Goal: Task Accomplishment & Management: Use online tool/utility

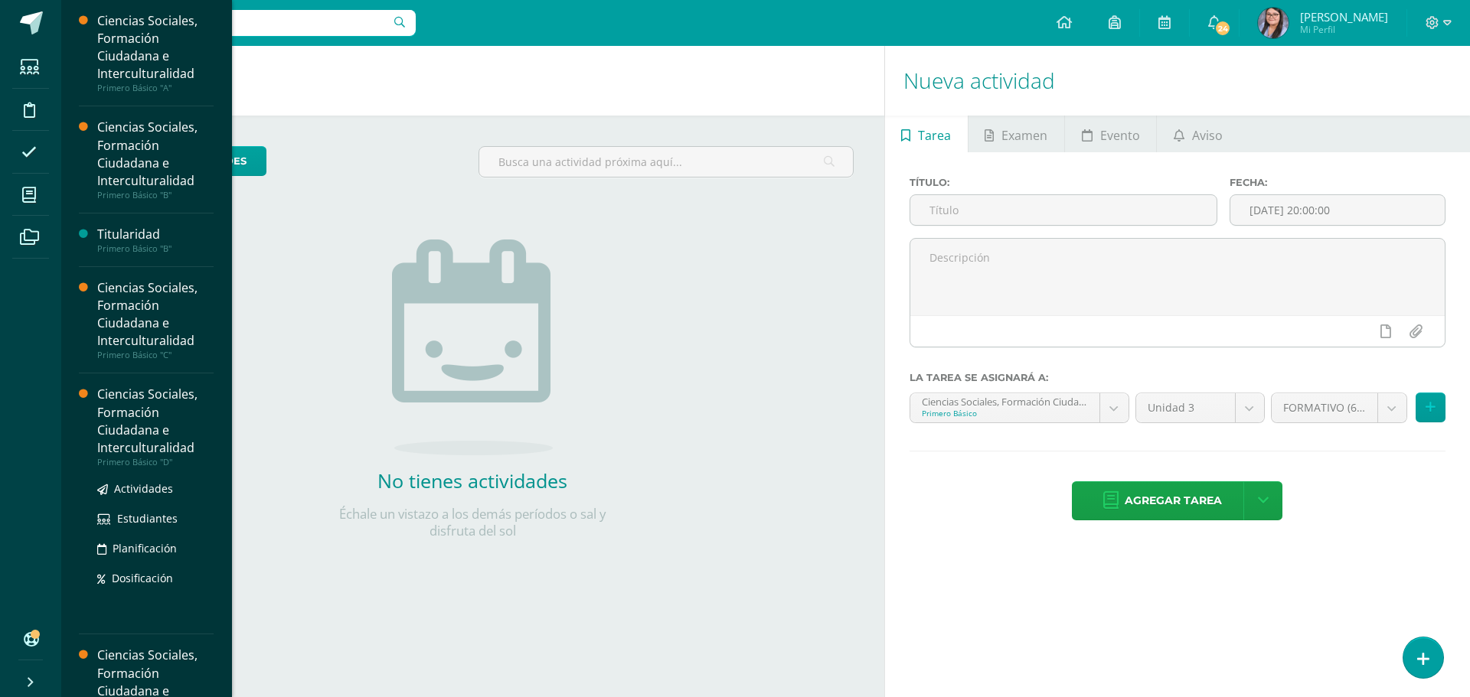
click at [162, 443] on div "Ciencias Sociales, Formación Ciudadana e Interculturalidad" at bounding box center [155, 421] width 116 height 70
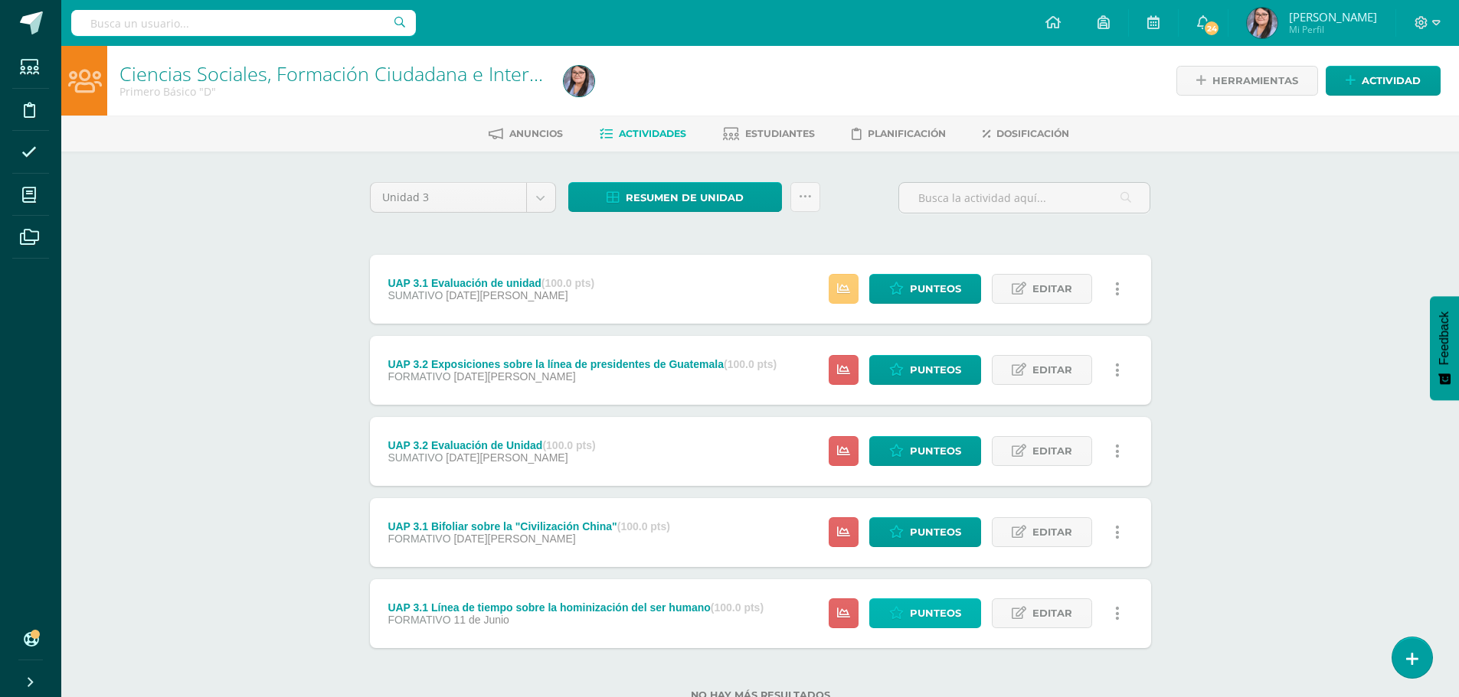
click at [910, 607] on span "Punteos" at bounding box center [935, 613] width 51 height 28
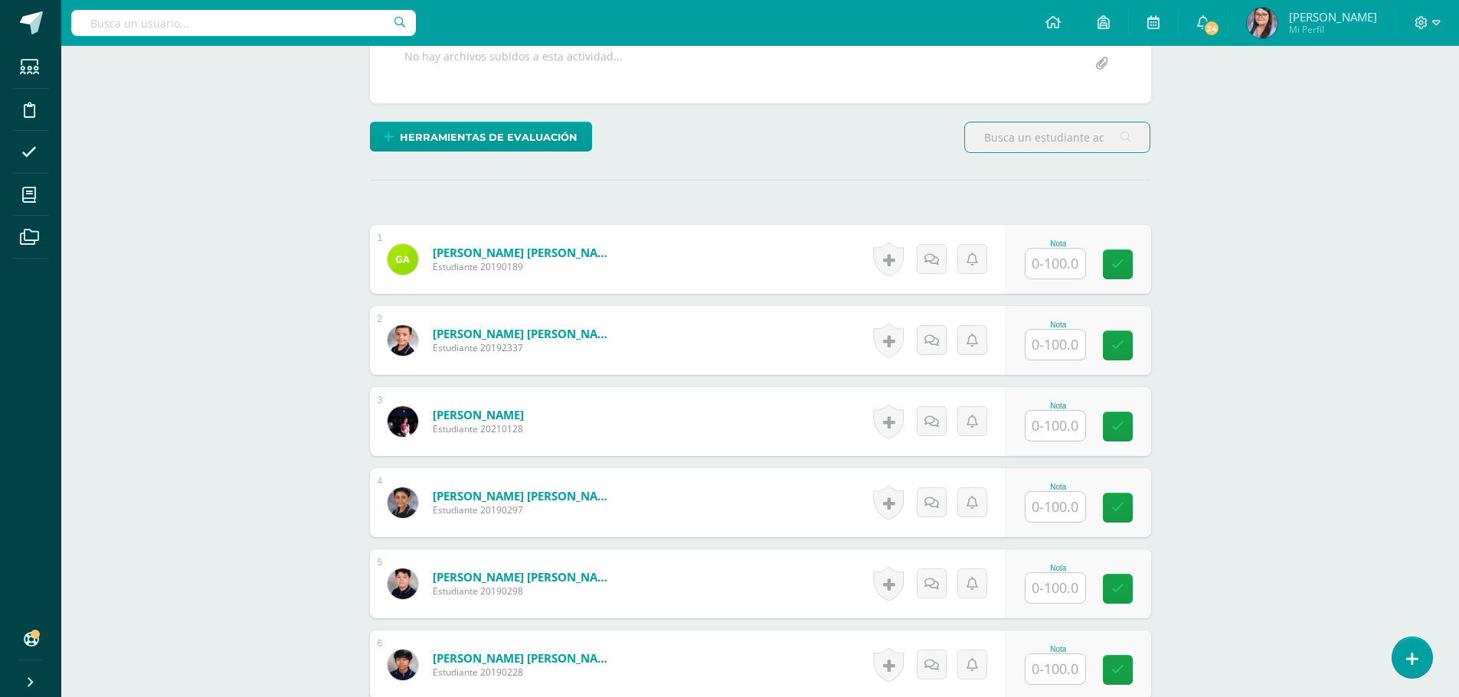
scroll to position [308, 0]
click at [1068, 263] on input "text" at bounding box center [1063, 263] width 61 height 31
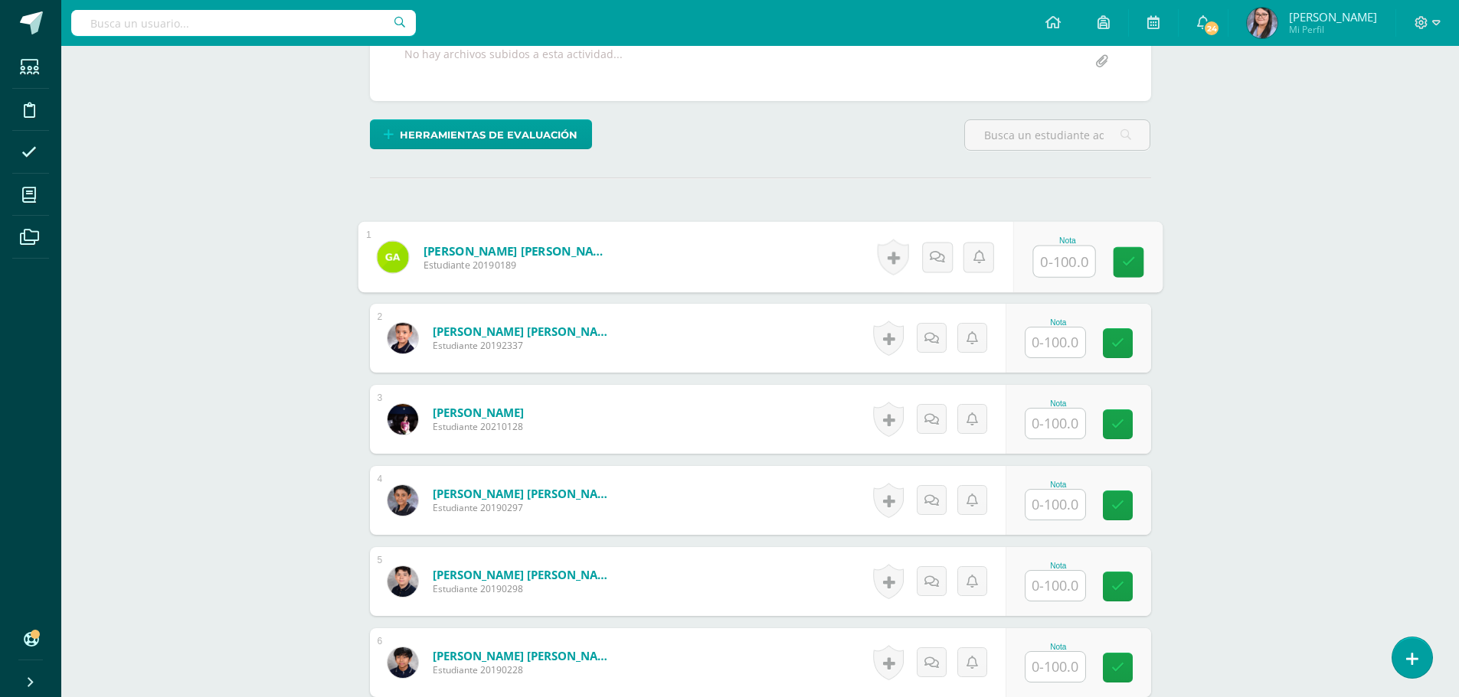
scroll to position [310, 0]
click at [1068, 263] on input "text" at bounding box center [1063, 261] width 61 height 31
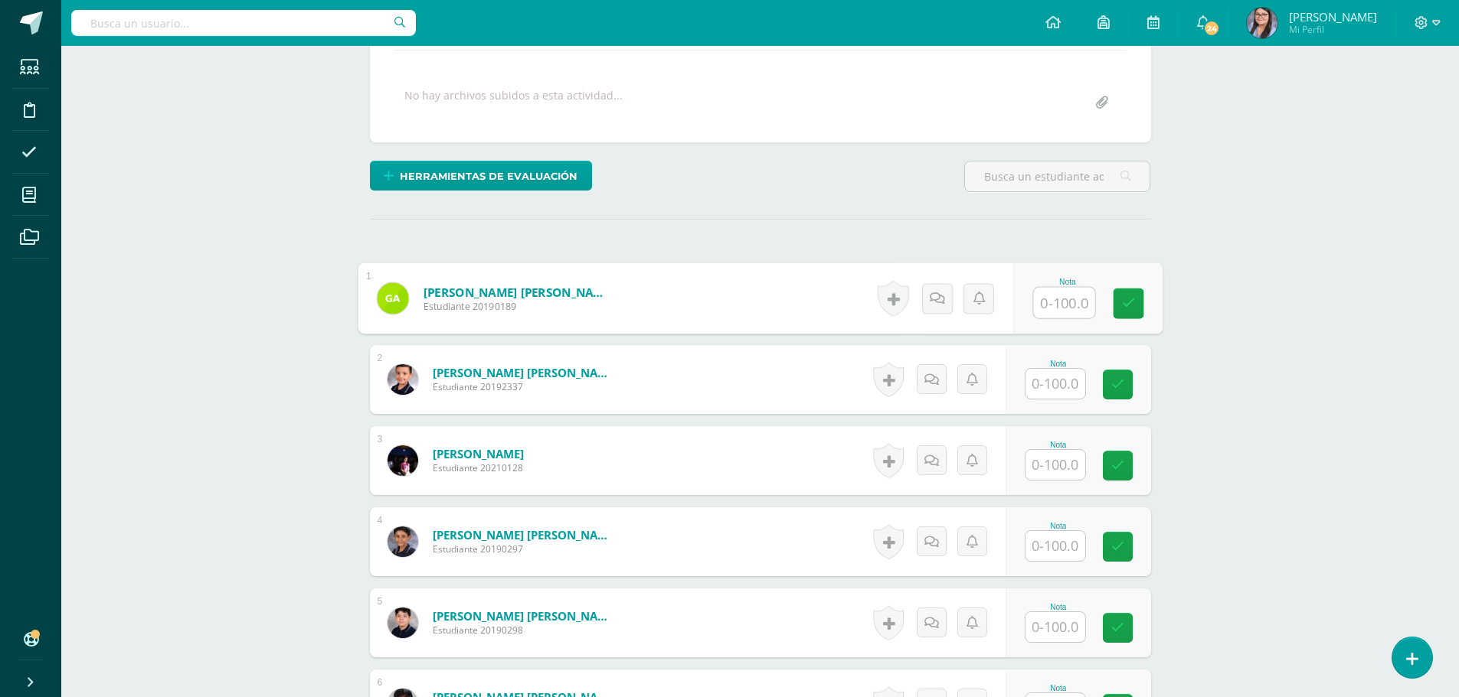
scroll to position [306, 0]
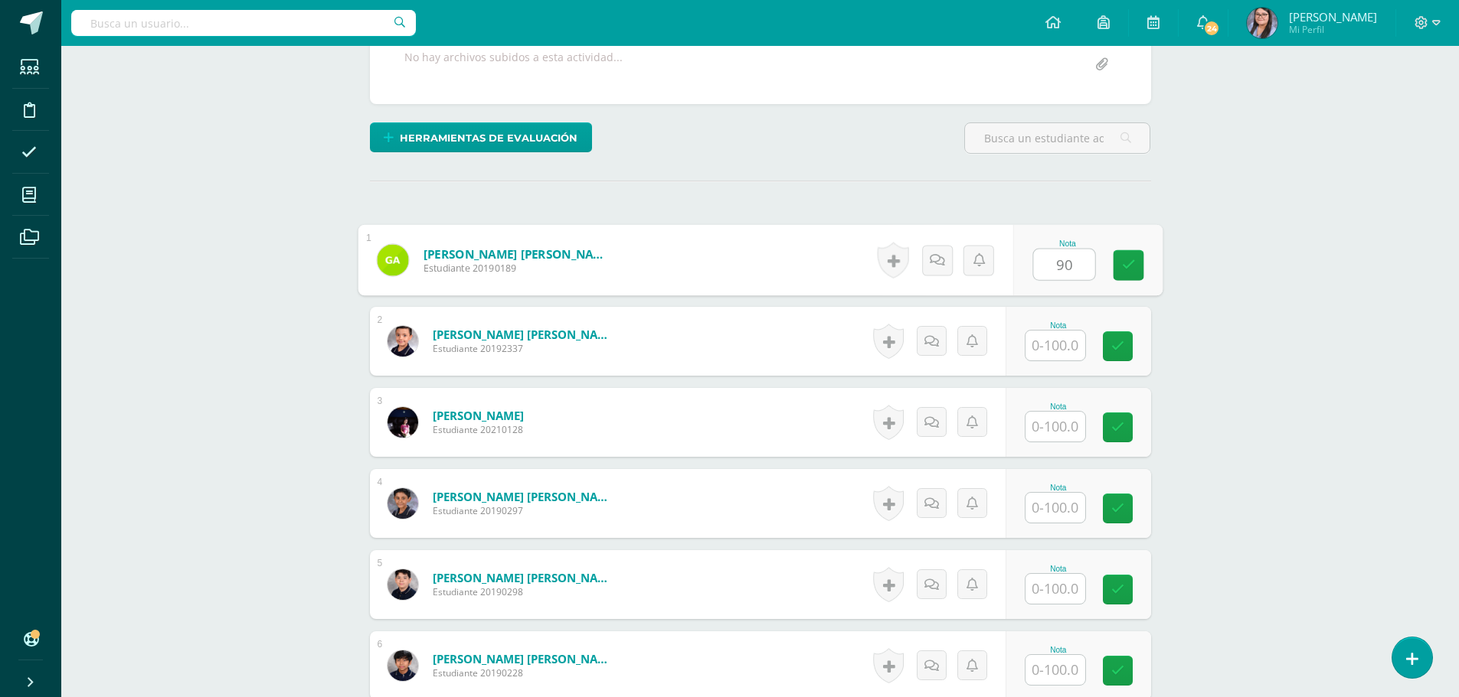
type input "90"
type input "60"
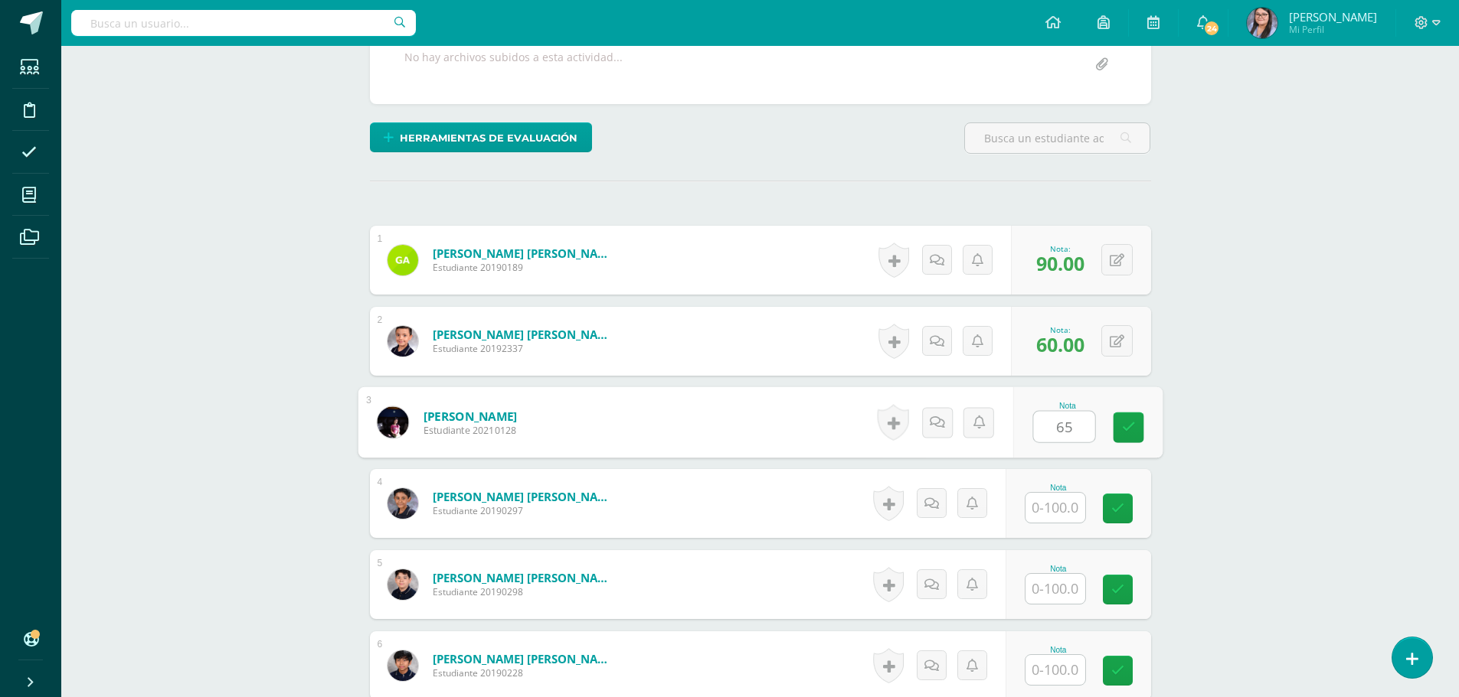
type input "65"
type input "85"
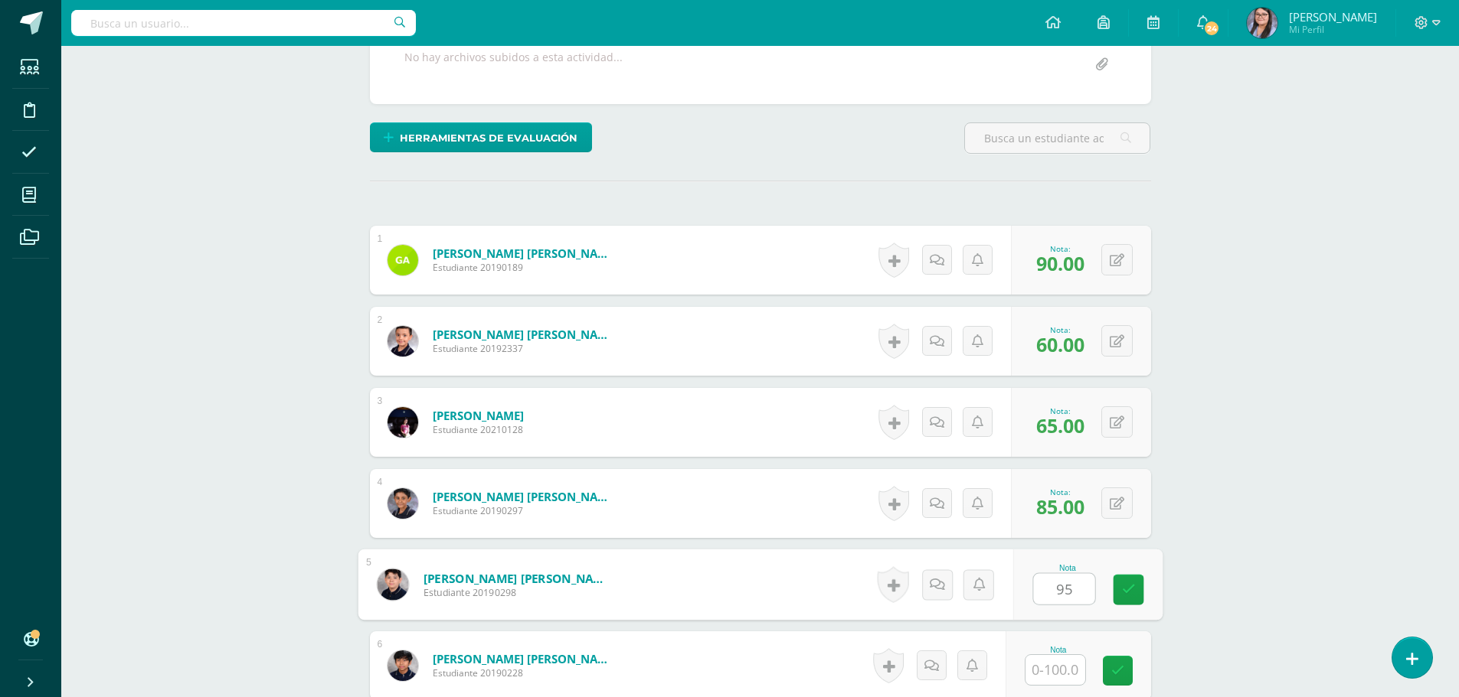
type input "95"
type input "90"
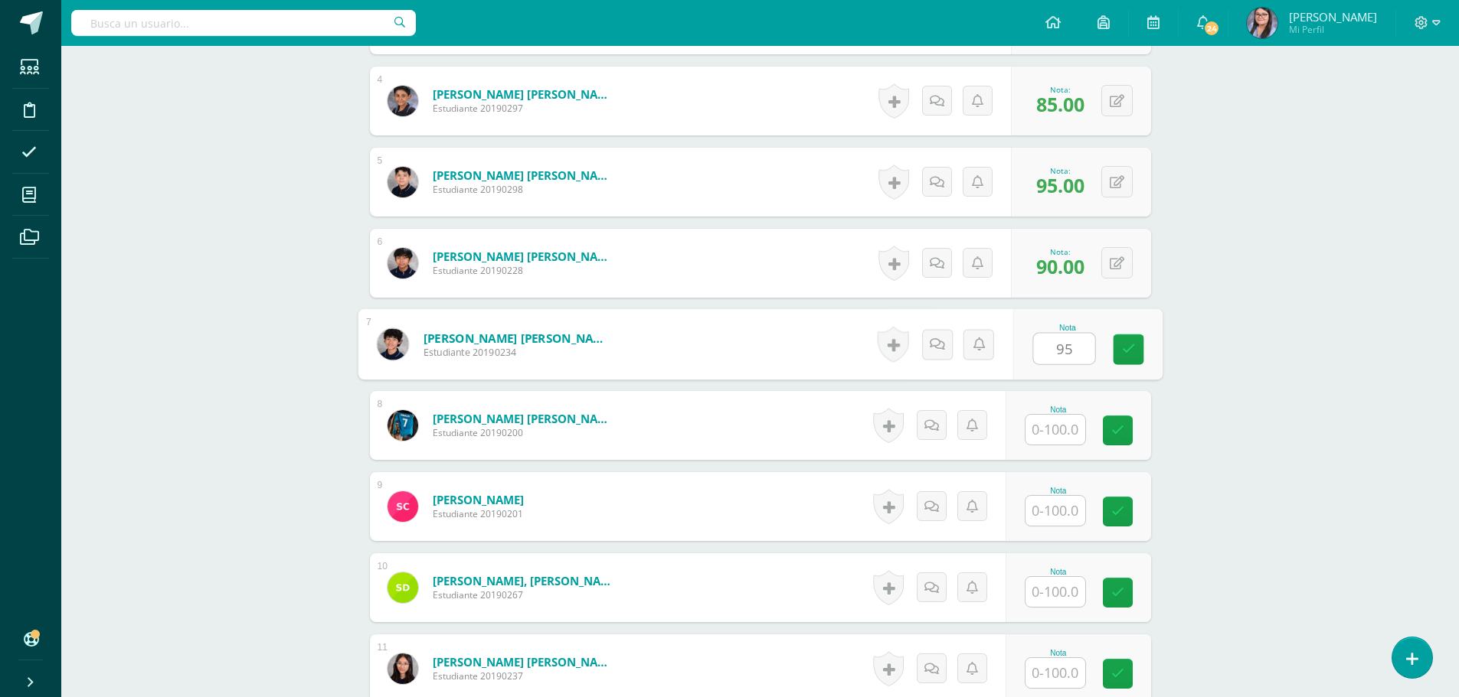
type input "95"
type input "65"
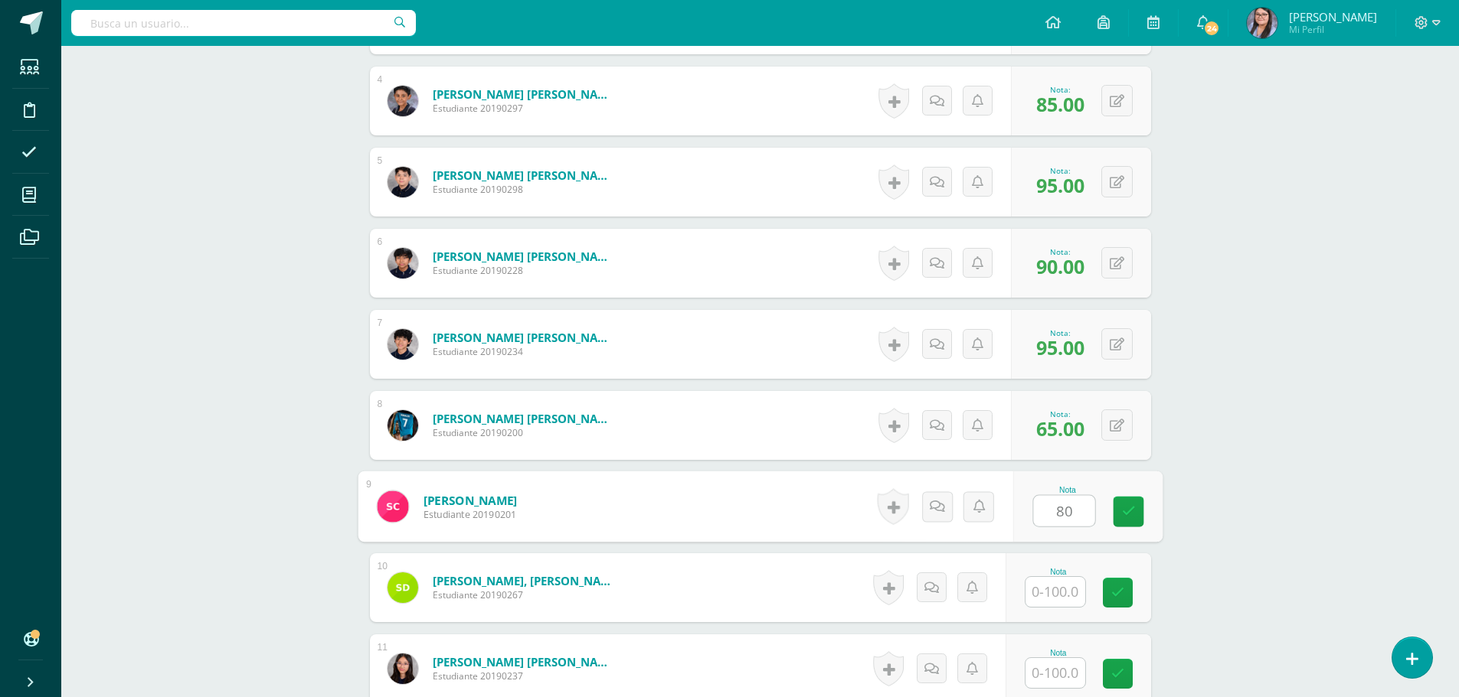
type input "80"
type input "95"
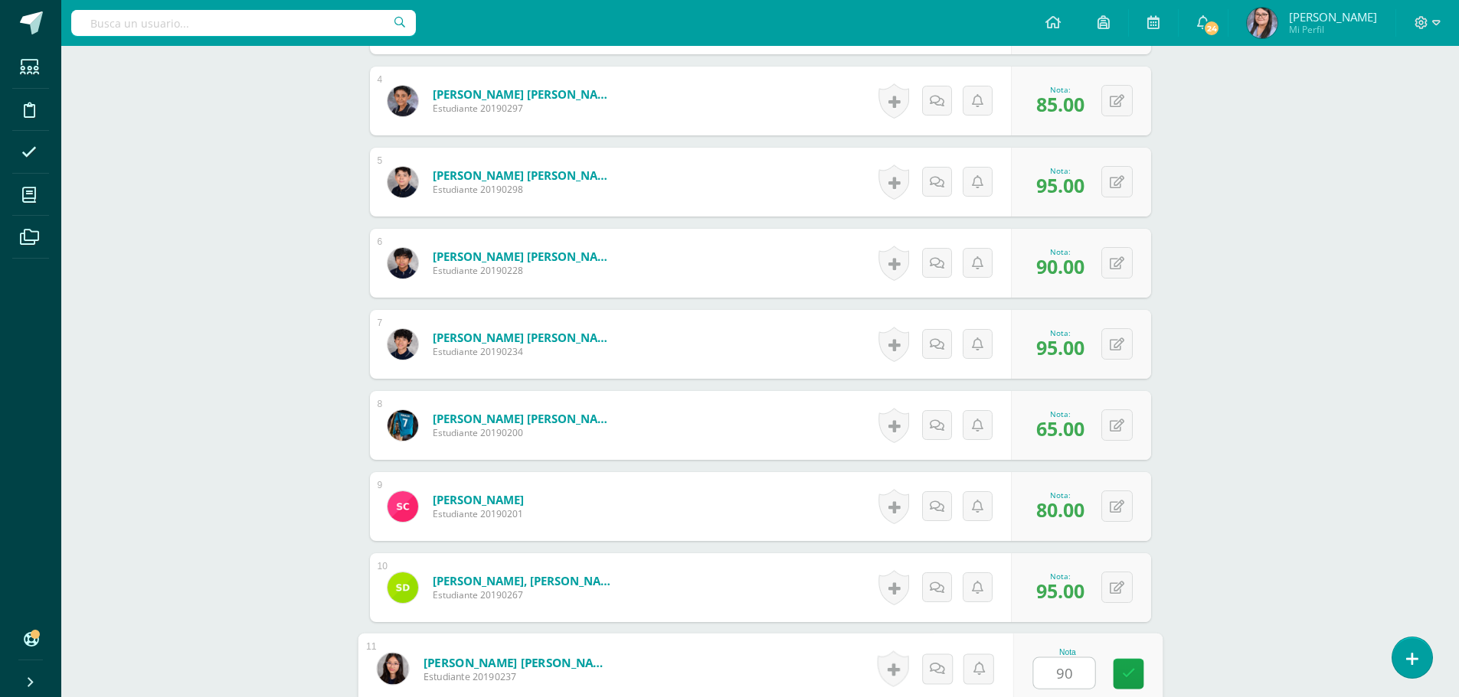
type input "90"
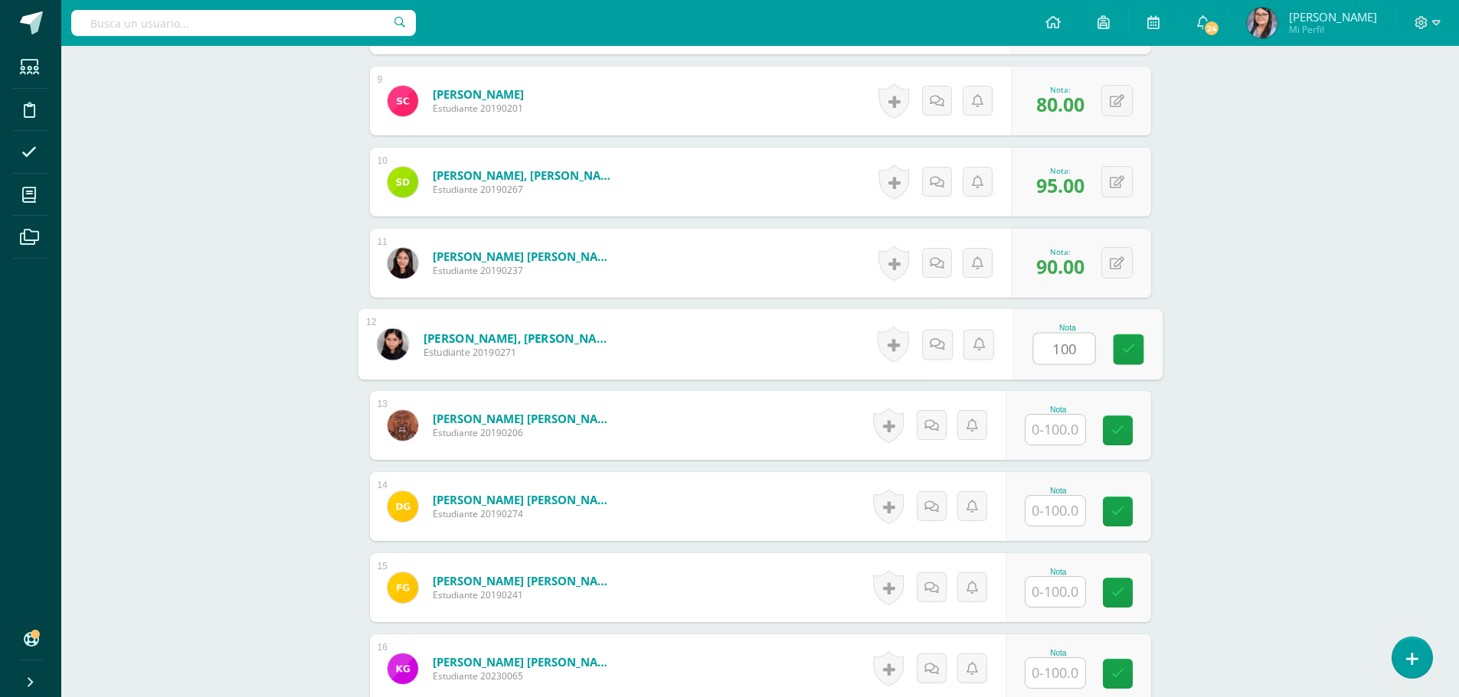
type input "100"
type input "95"
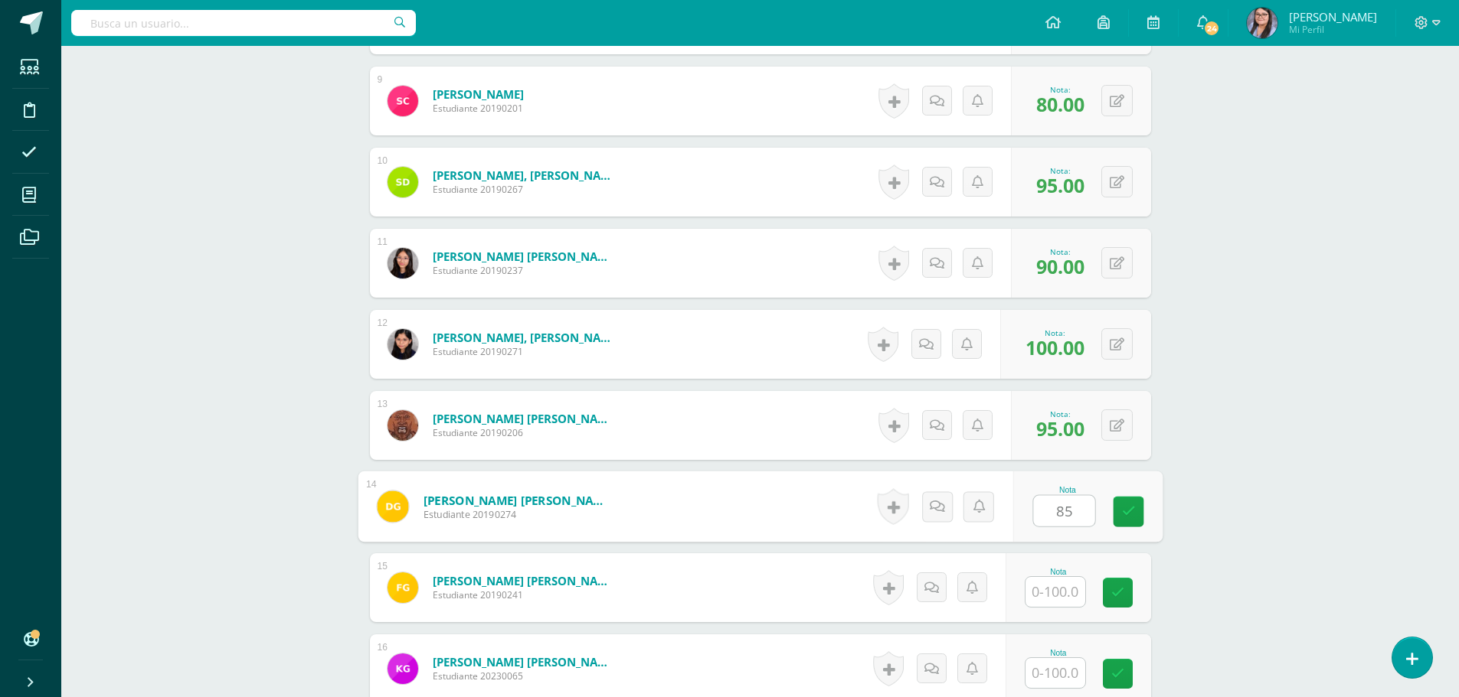
type input "85"
type input "60"
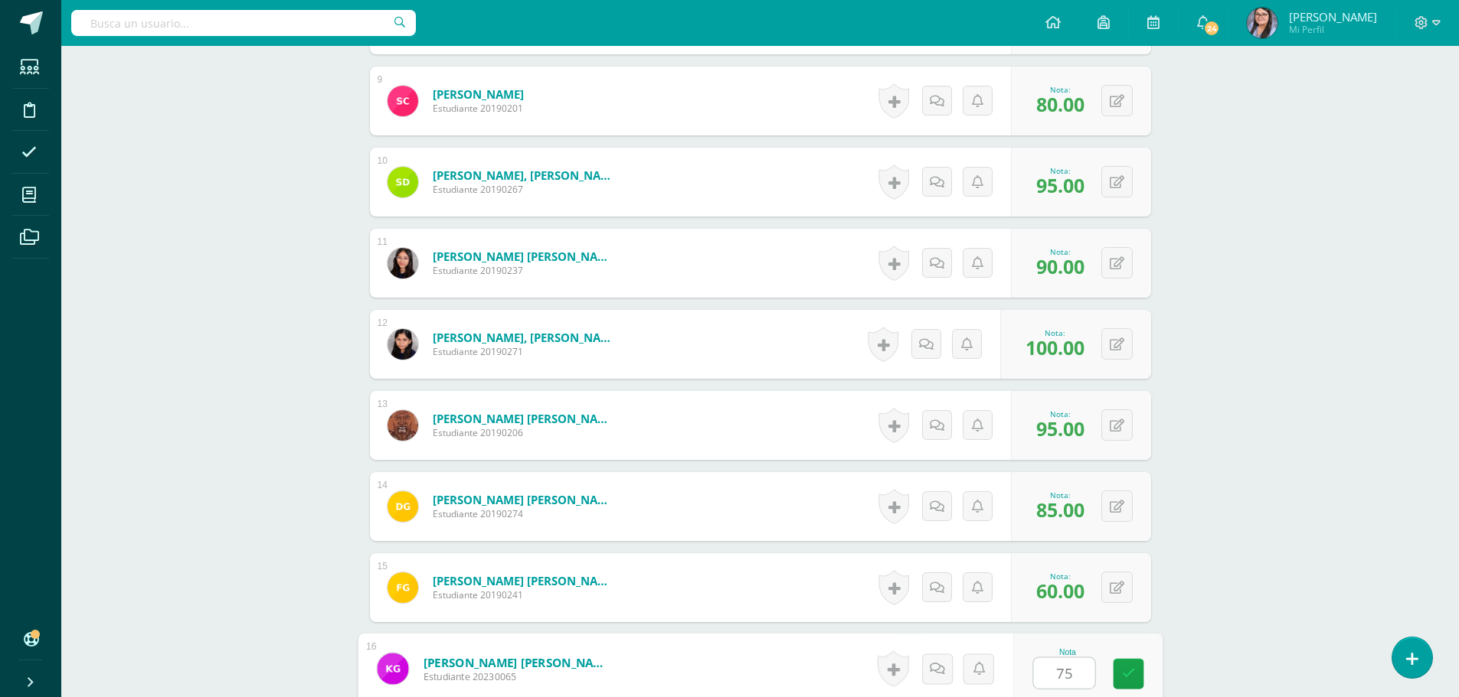
type input "75"
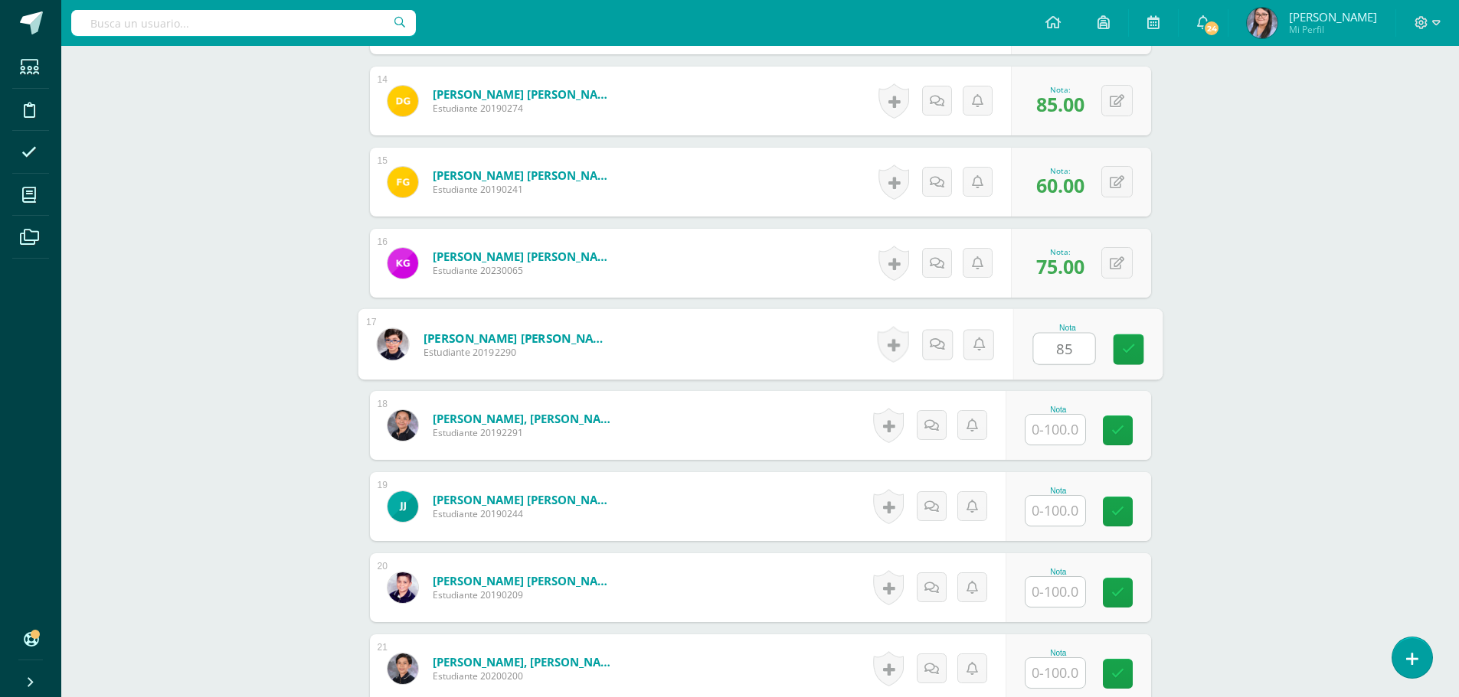
type input "85"
type input "75"
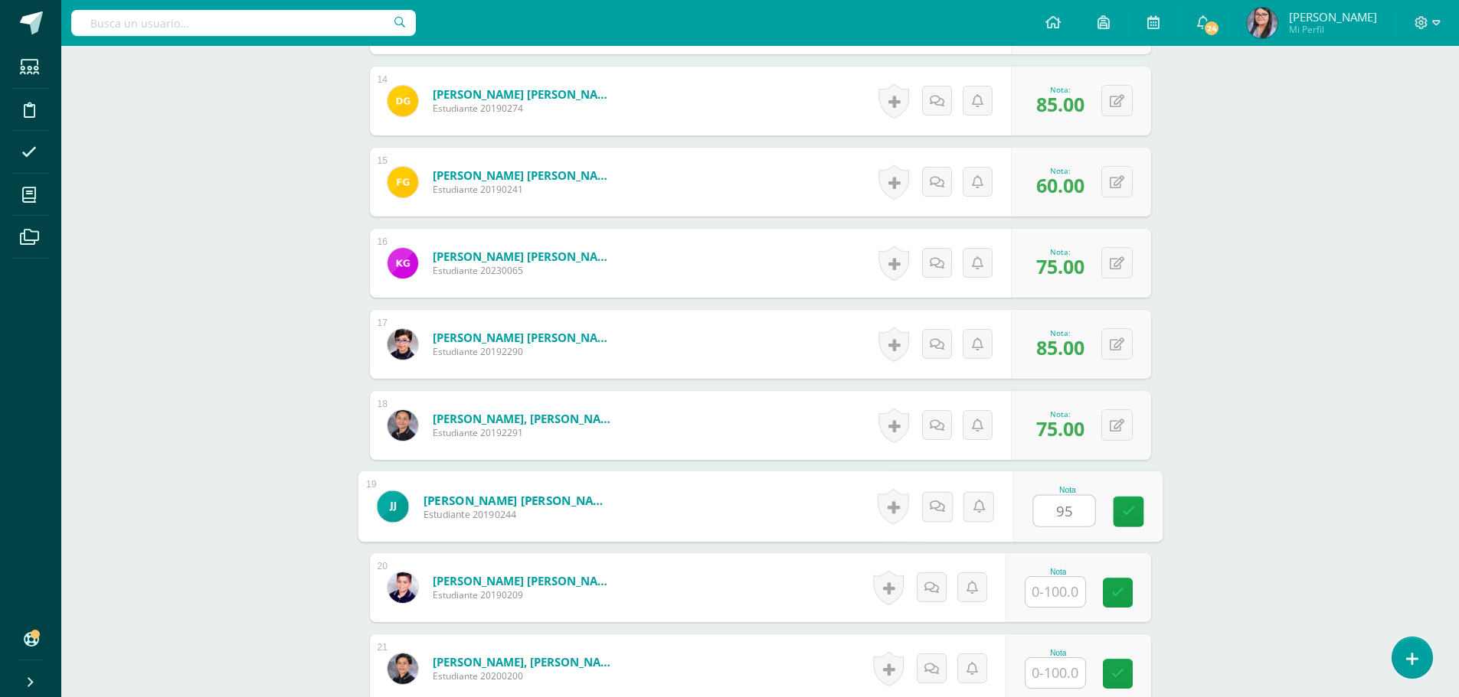
type input "95"
type input "100"
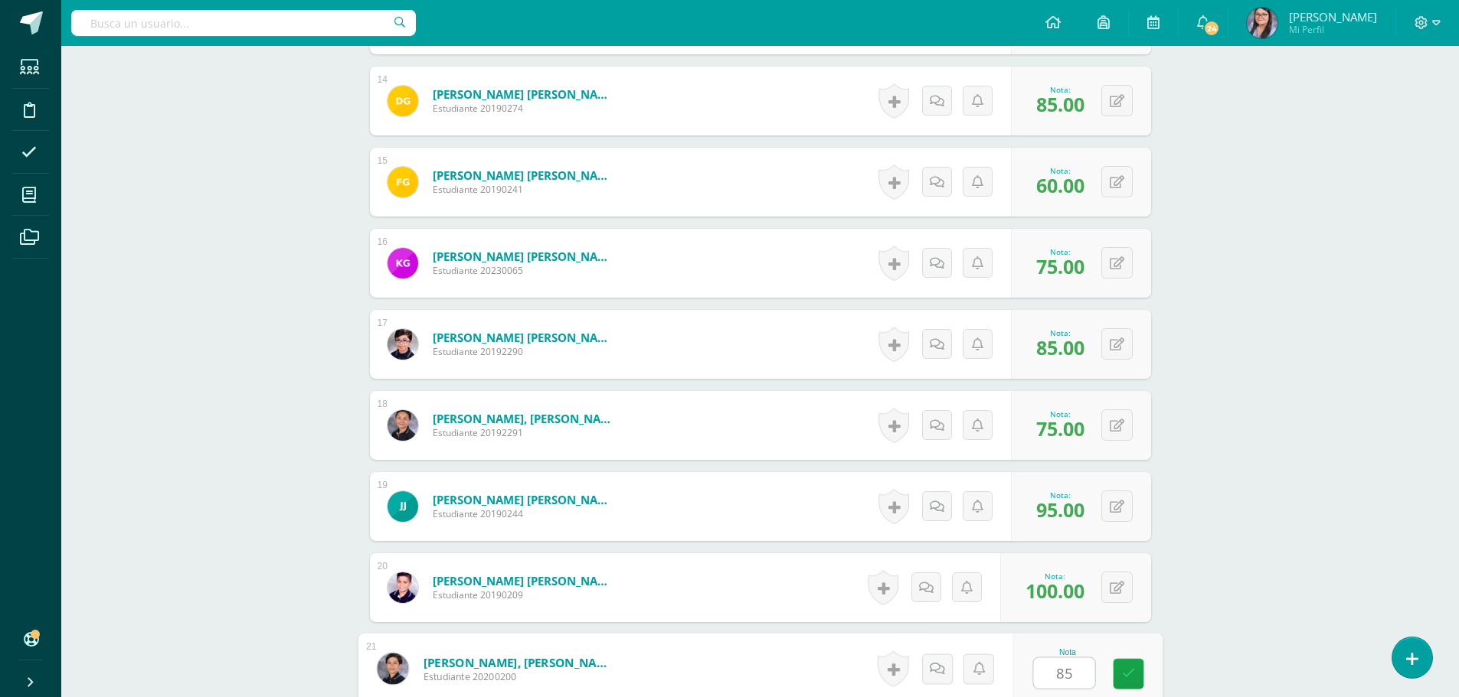
type input "85"
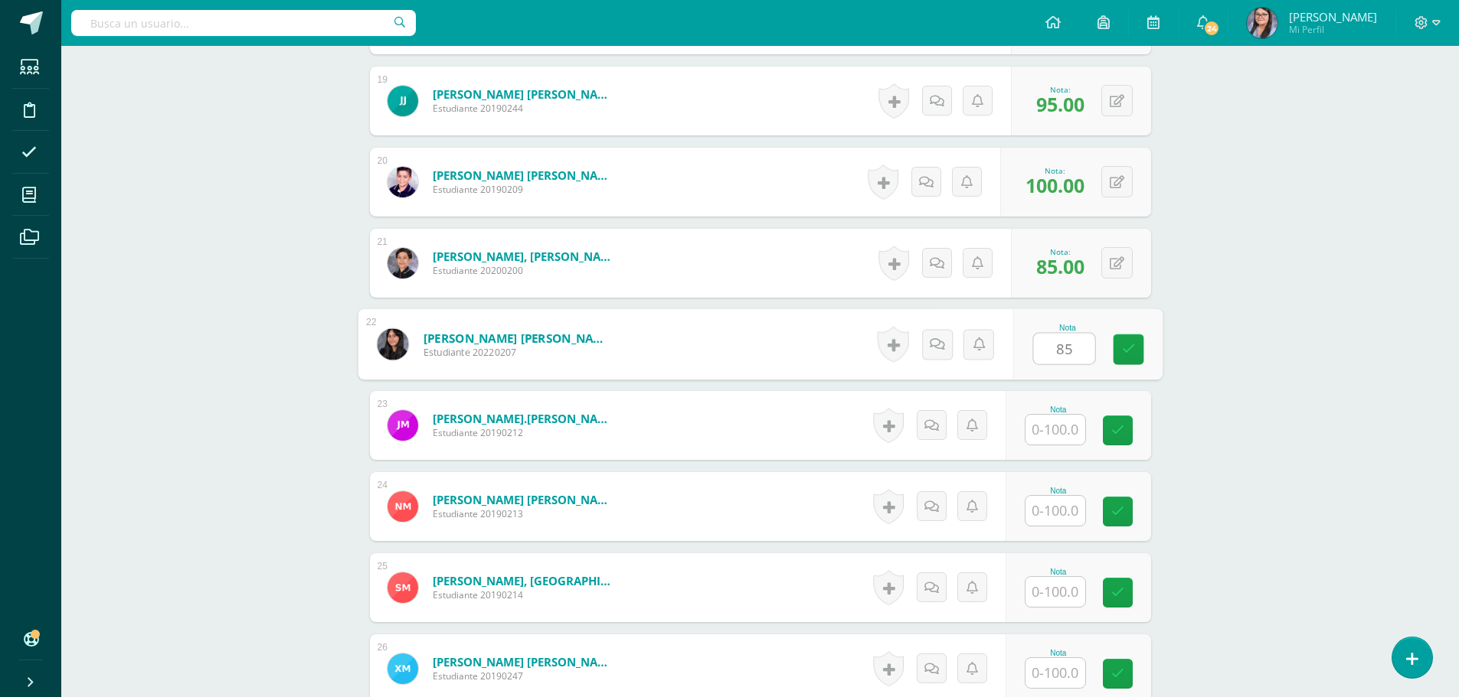
type input "8"
type input "0"
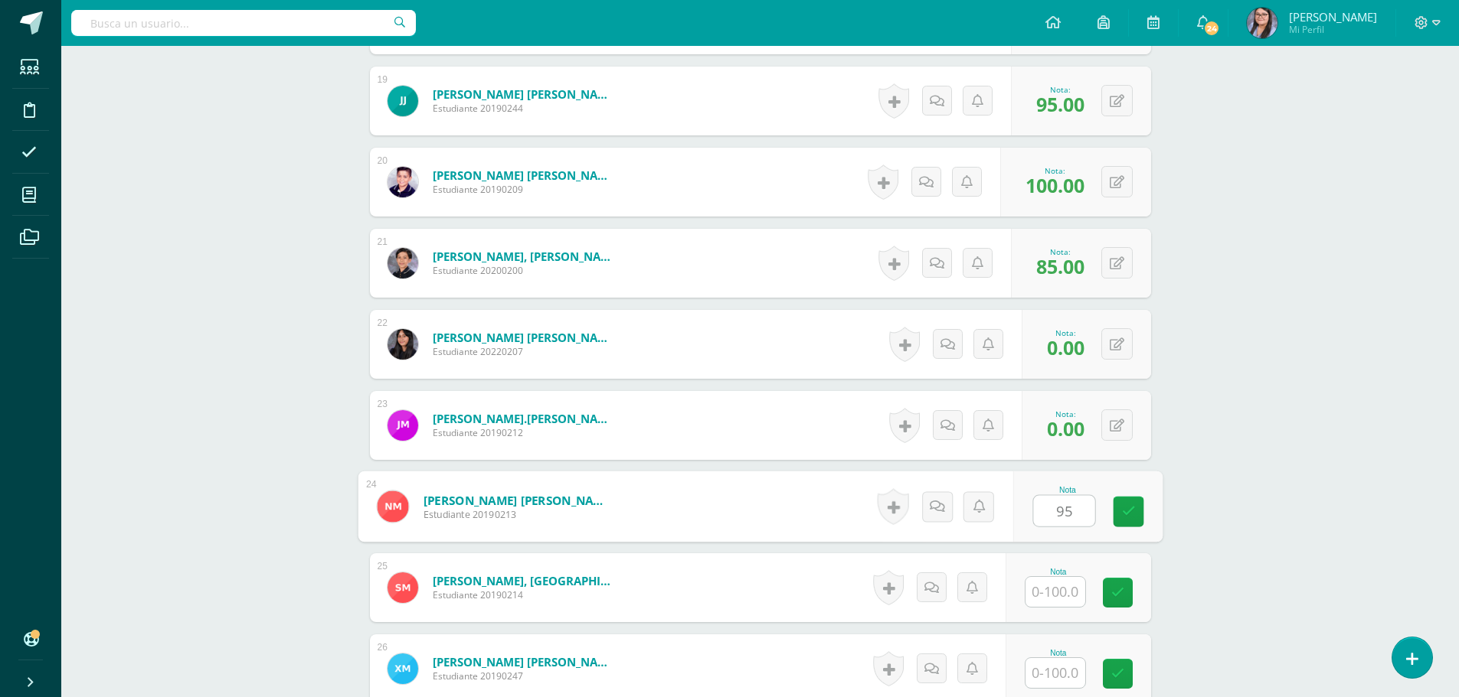
type input "95"
type input "85"
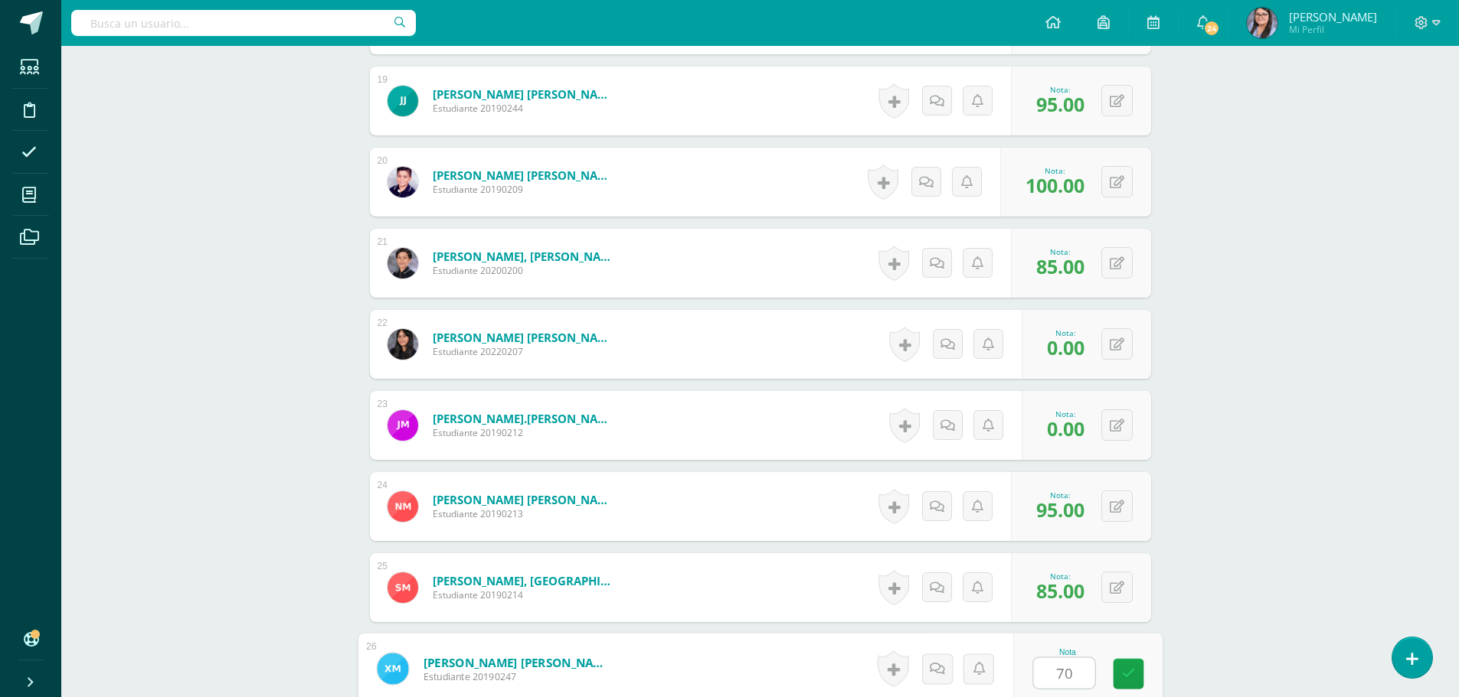
type input "70"
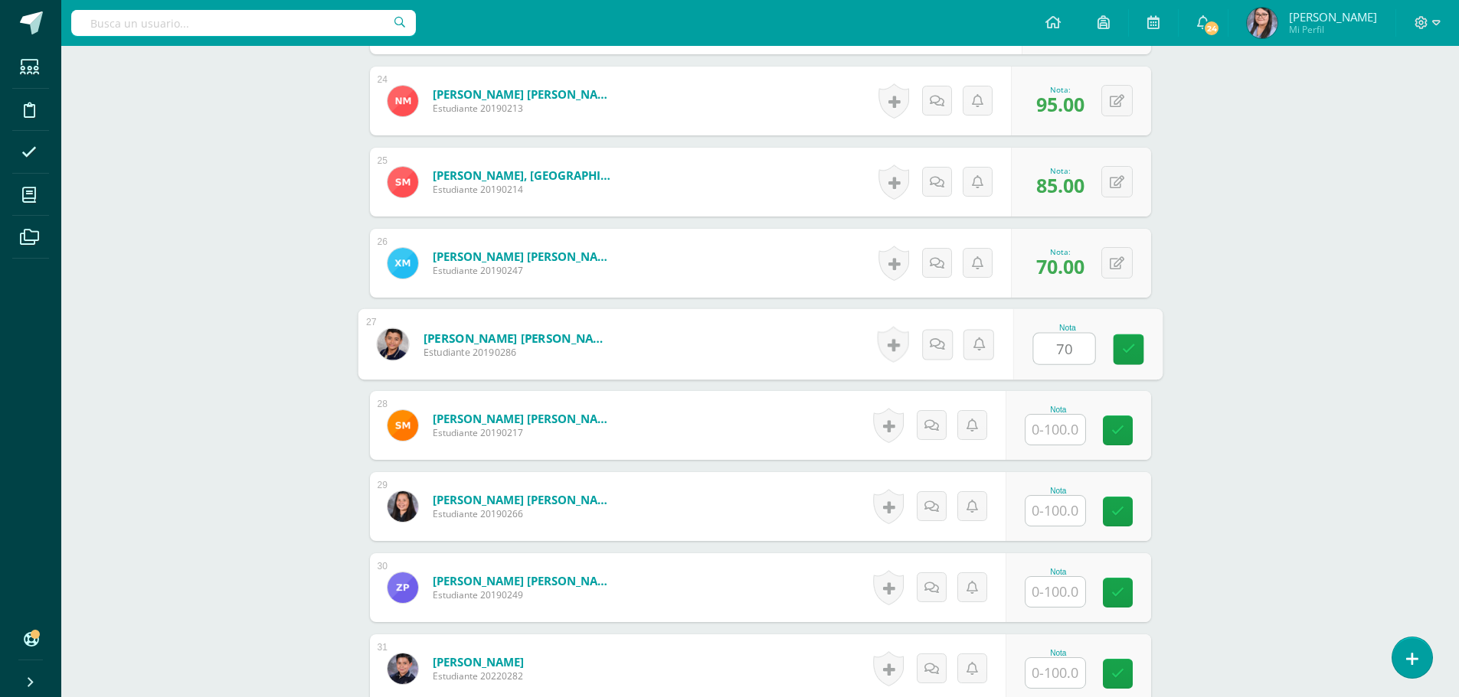
type input "70"
type input "90"
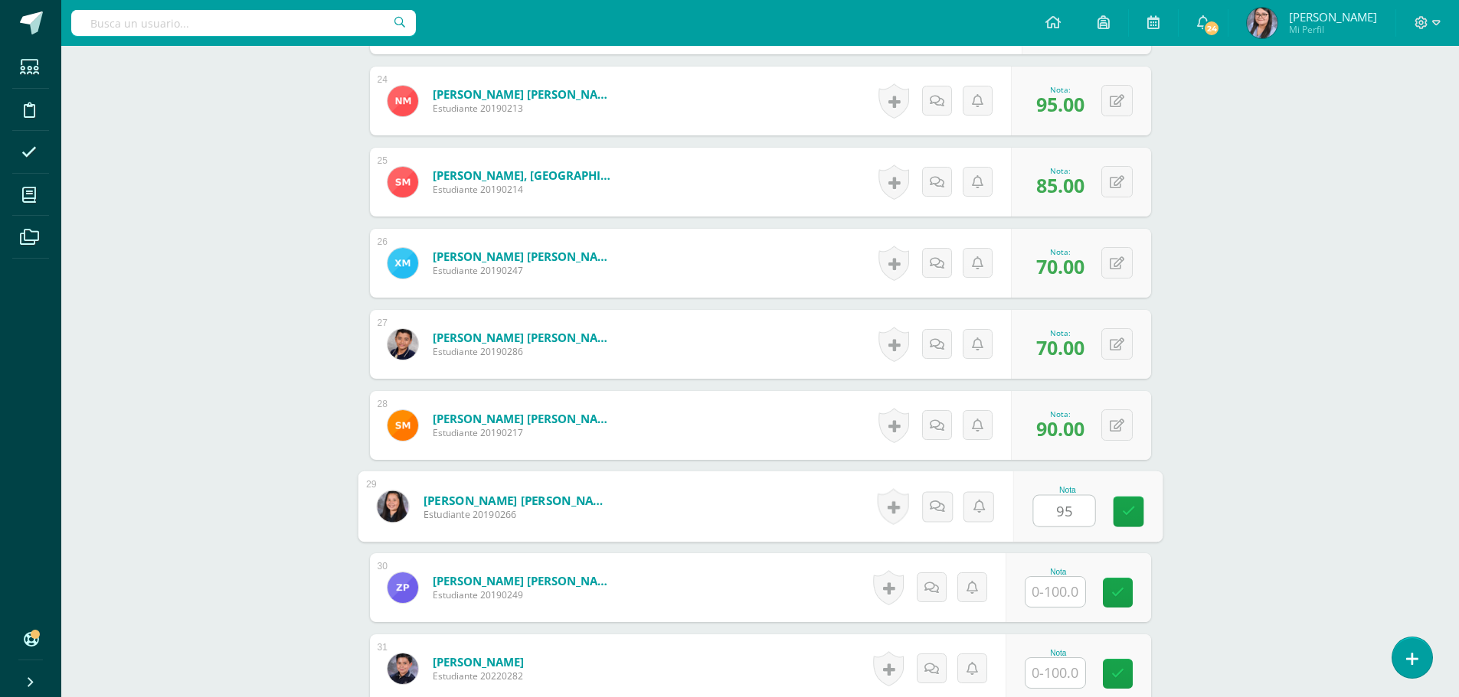
type input "95"
type input "75"
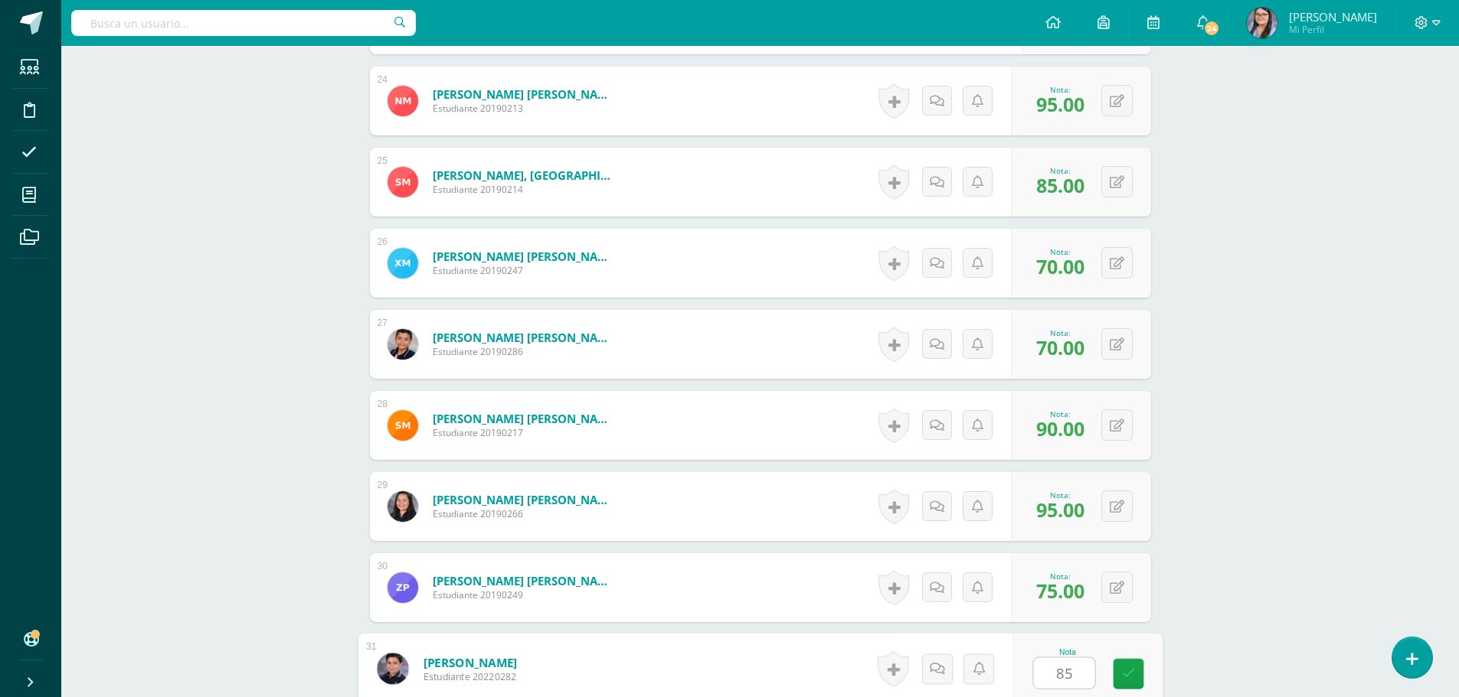
type input "85"
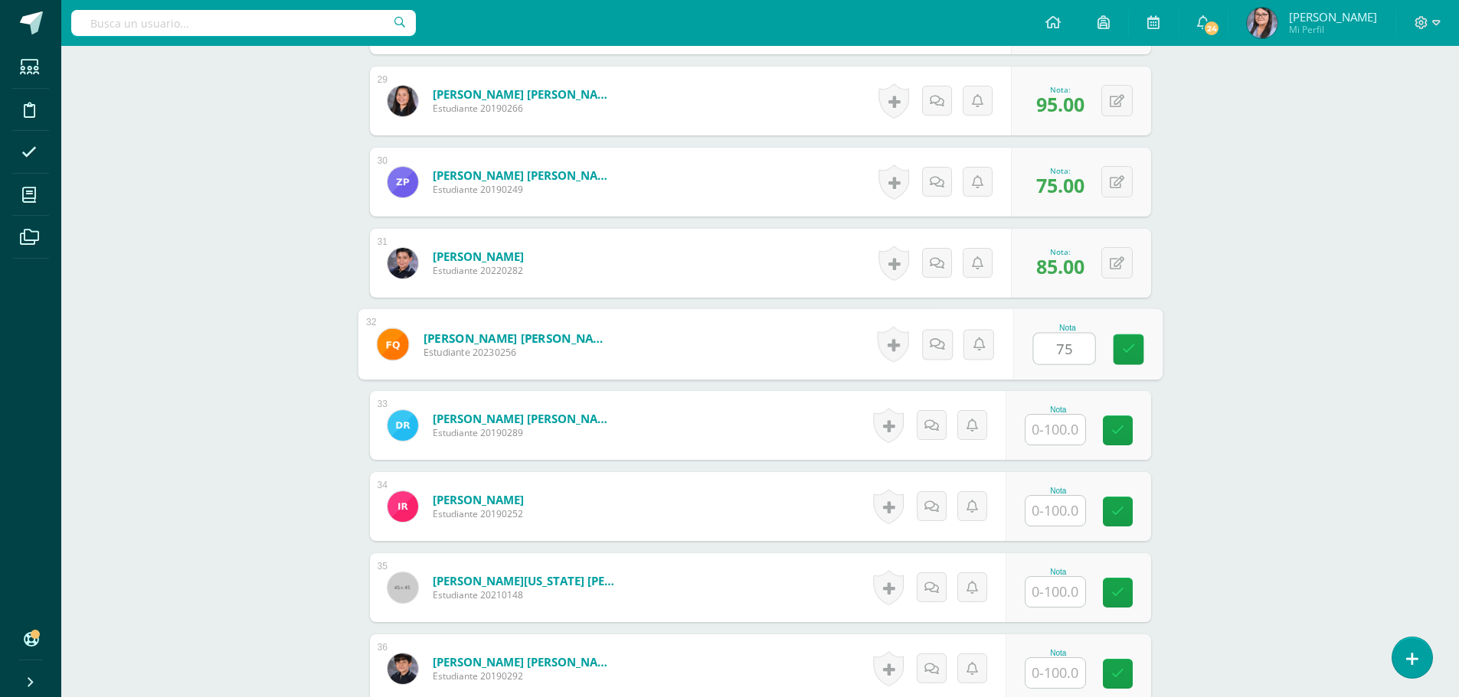
type input "75"
type input "90"
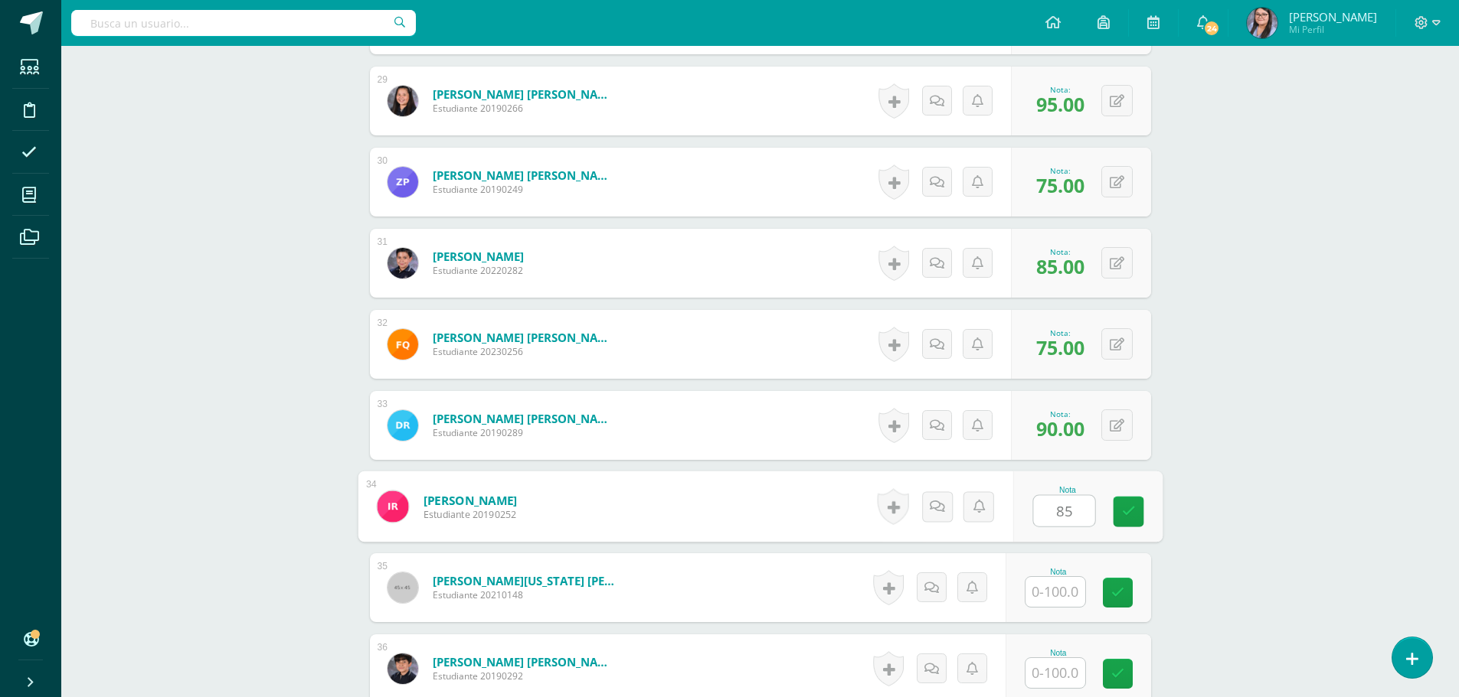
type input "85"
type input "65"
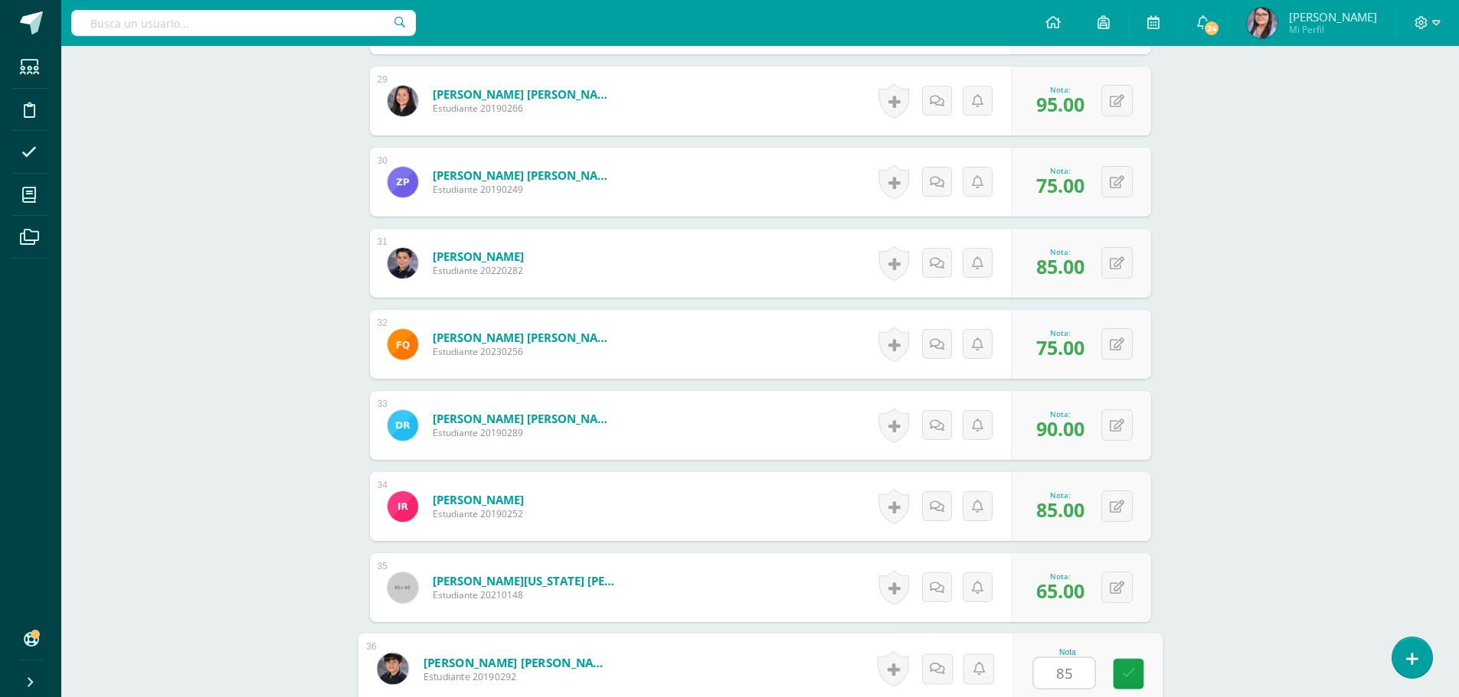
type input "85"
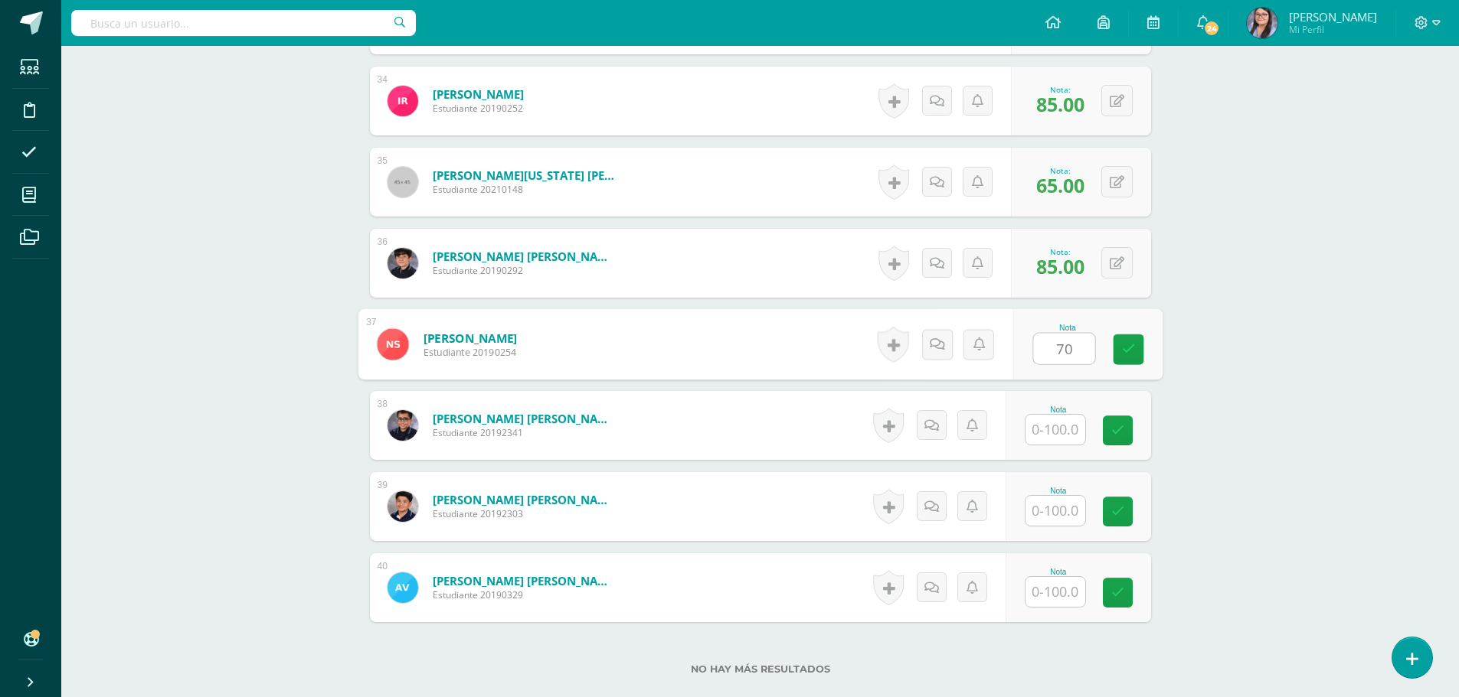
type input "70"
type input "85"
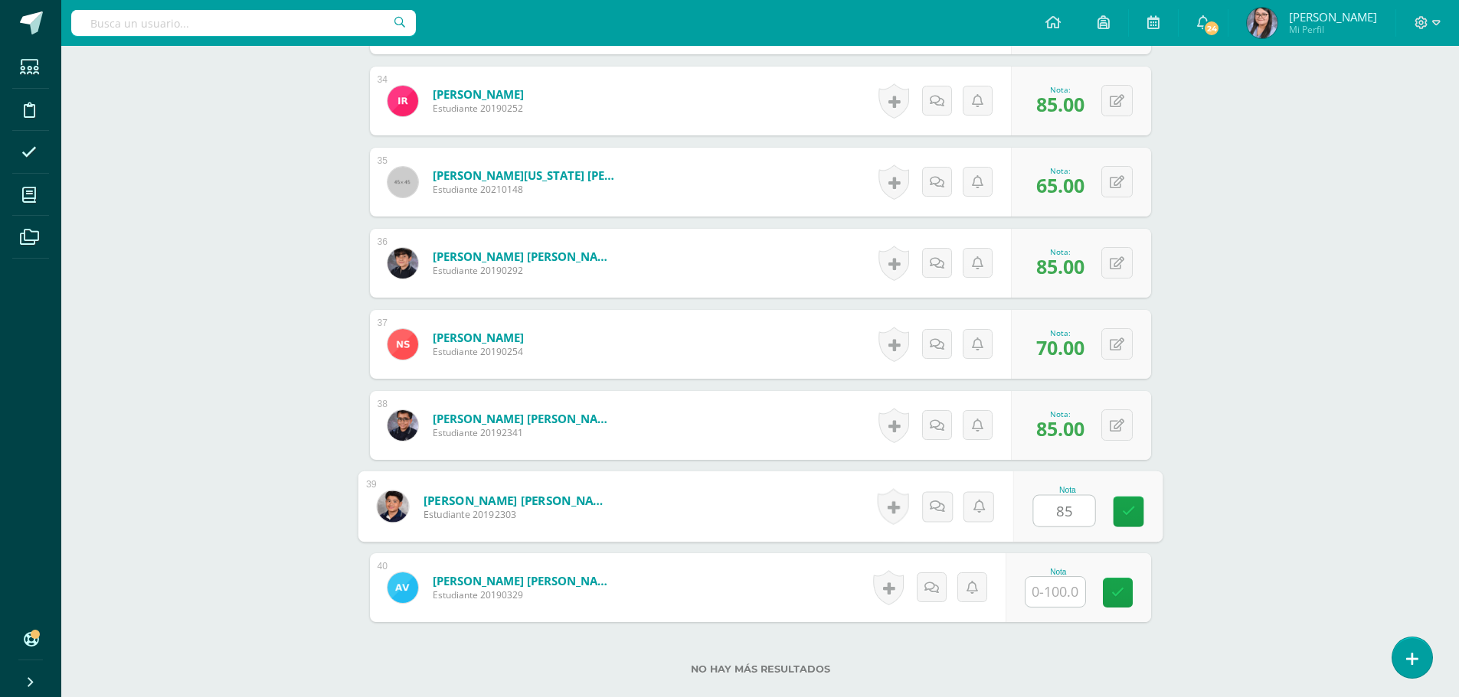
type input "85"
type input "90"
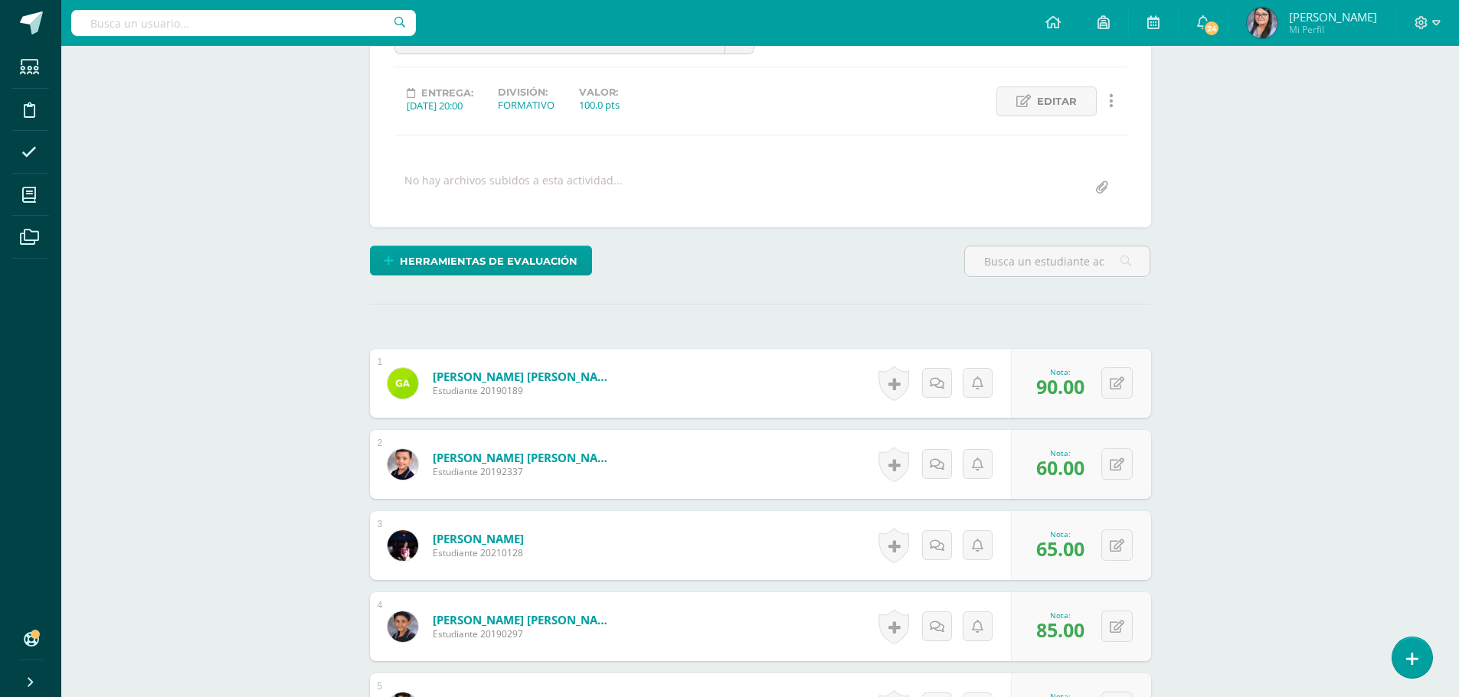
scroll to position [0, 0]
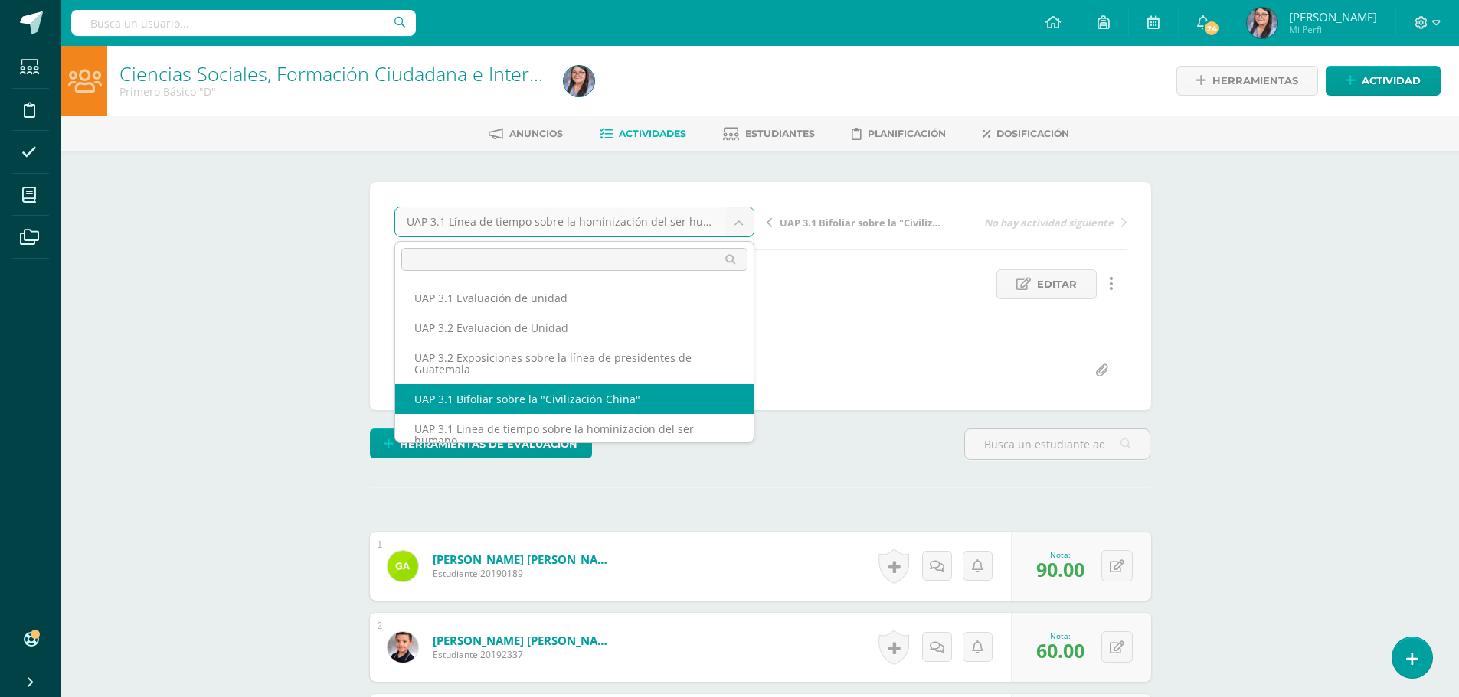
select select "/dashboard/teacher/grade-activity/224432/"
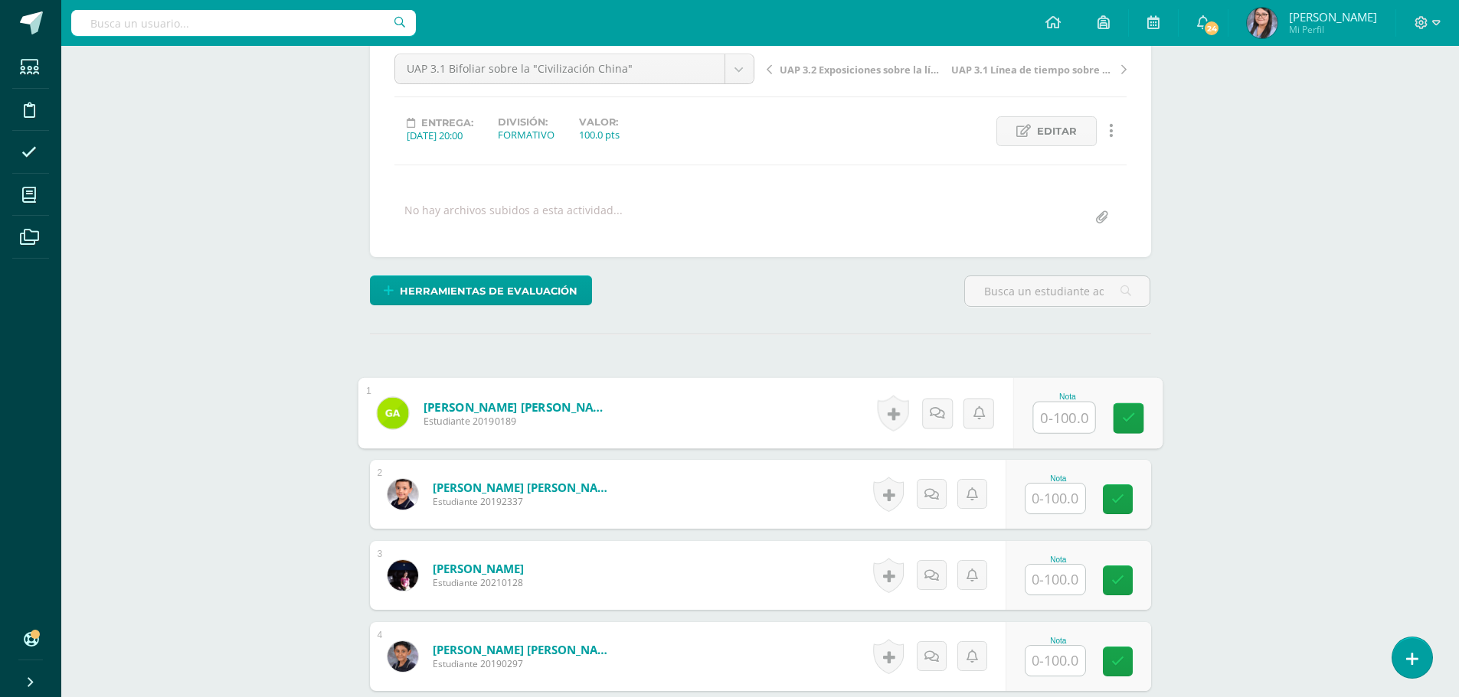
scroll to position [154, 0]
click at [1058, 420] on input "text" at bounding box center [1063, 417] width 61 height 31
type input "75"
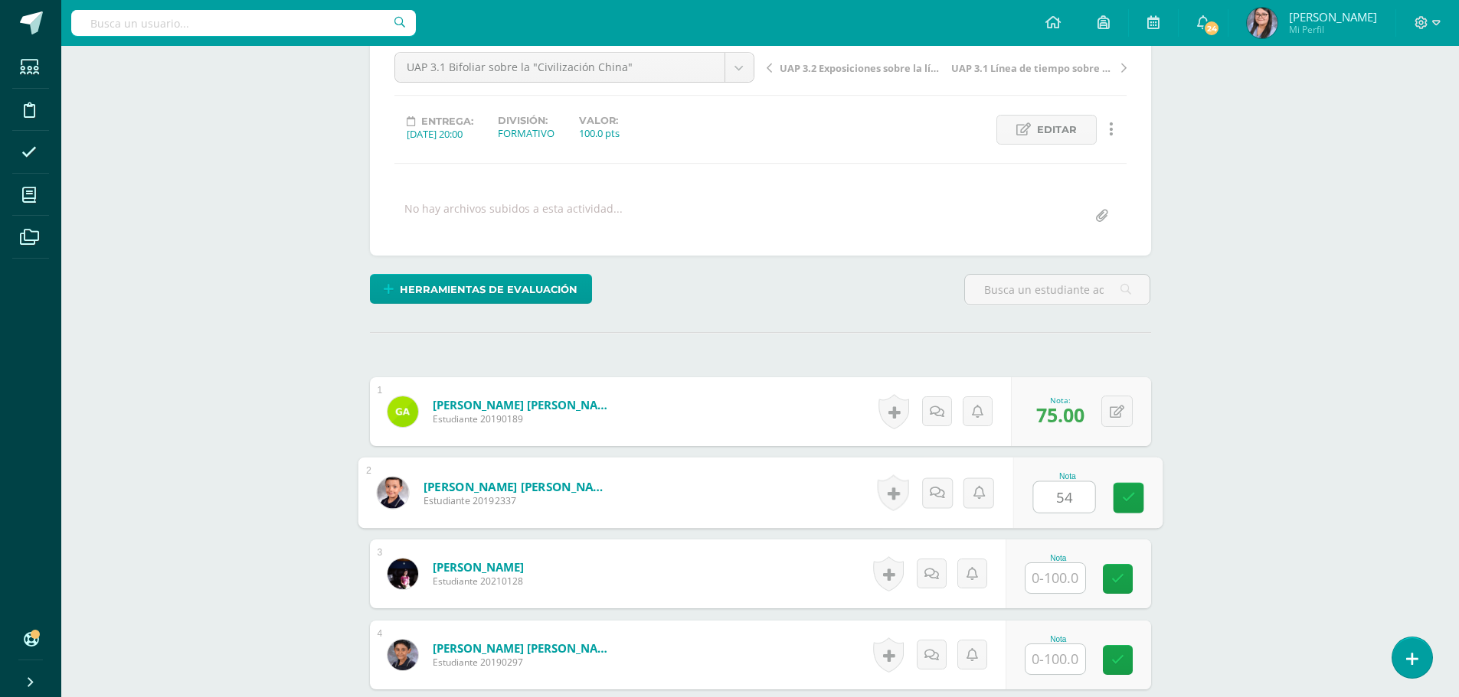
type input "54"
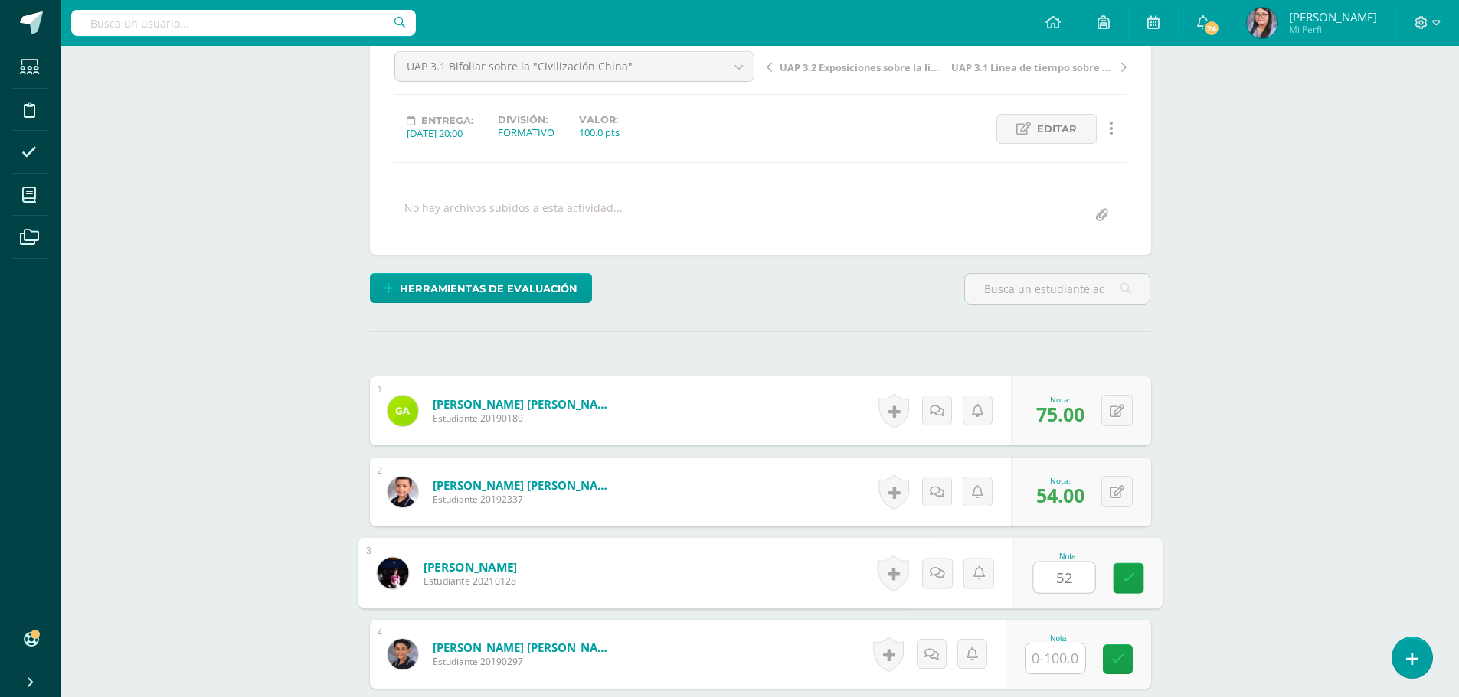
type input "52"
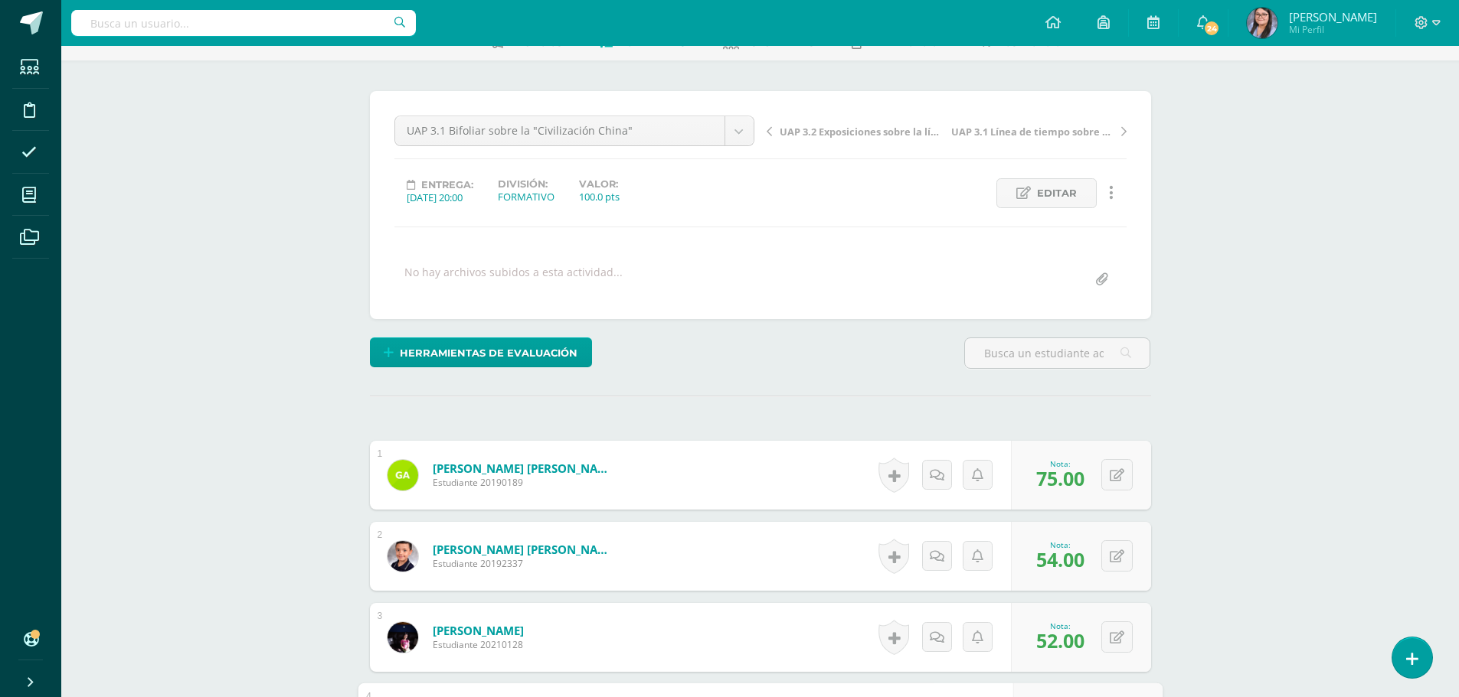
scroll to position [0, 0]
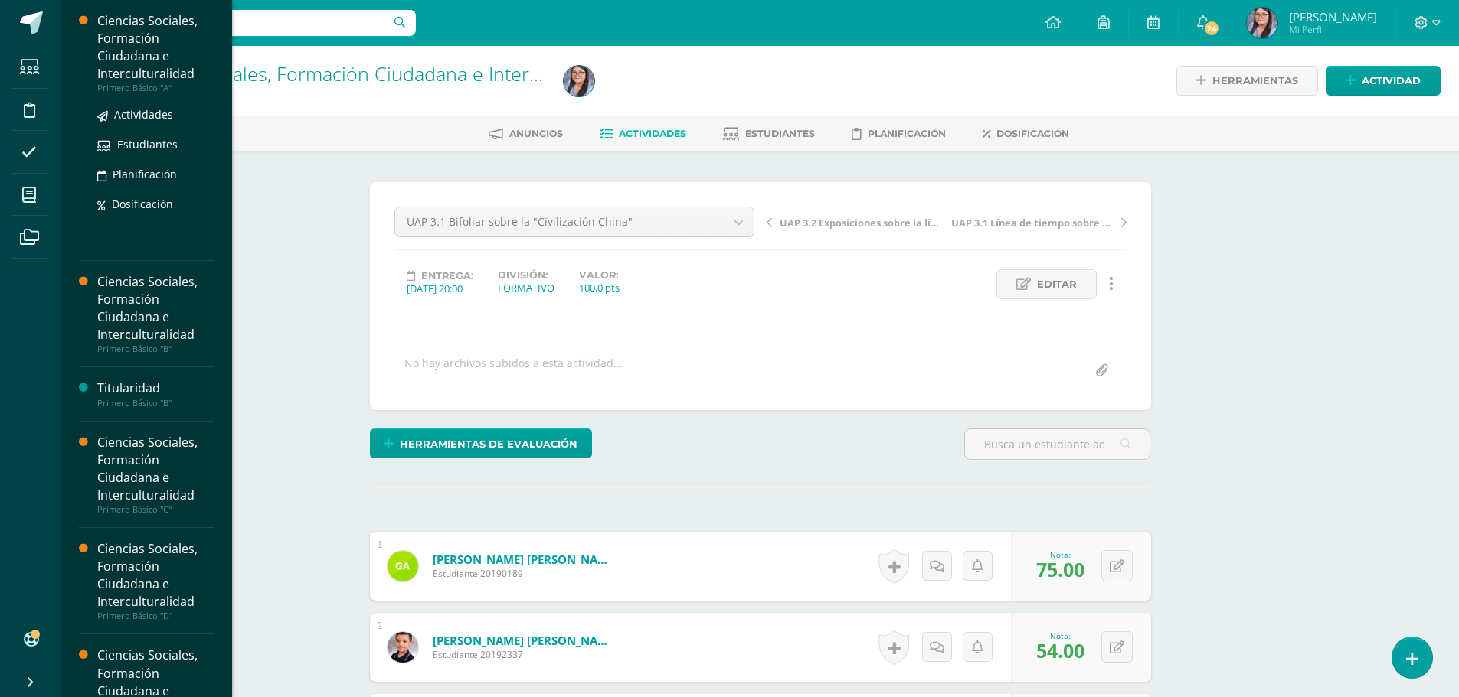
click at [136, 41] on div "Ciencias Sociales, Formación Ciudadana e Interculturalidad" at bounding box center [155, 47] width 116 height 70
